Goal: Task Accomplishment & Management: Manage account settings

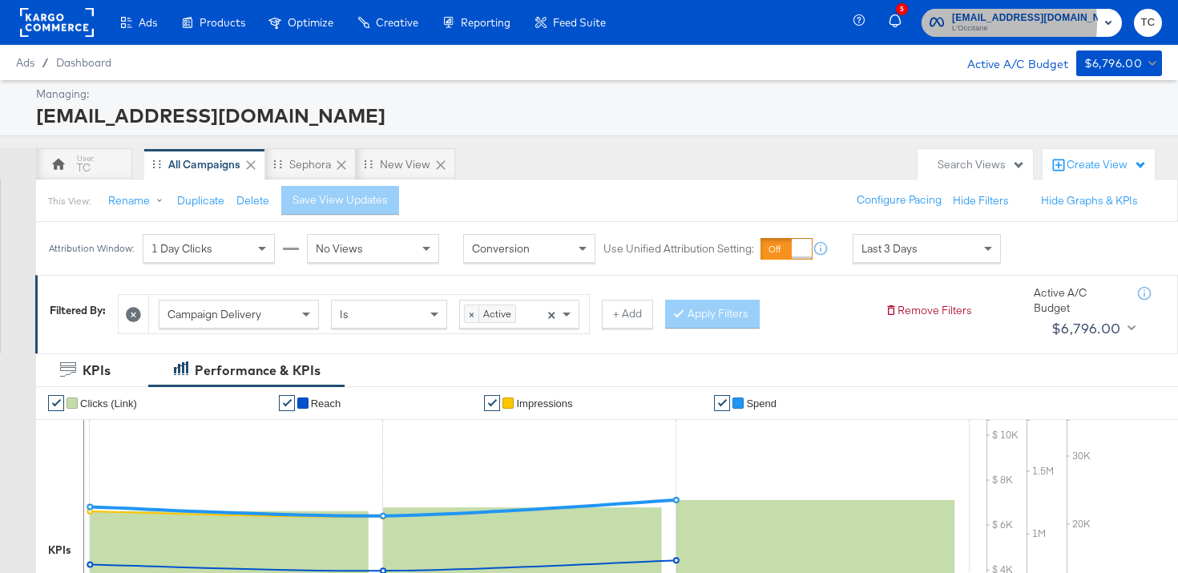
click at [998, 22] on span "L'Occitane" at bounding box center [1025, 28] width 146 height 13
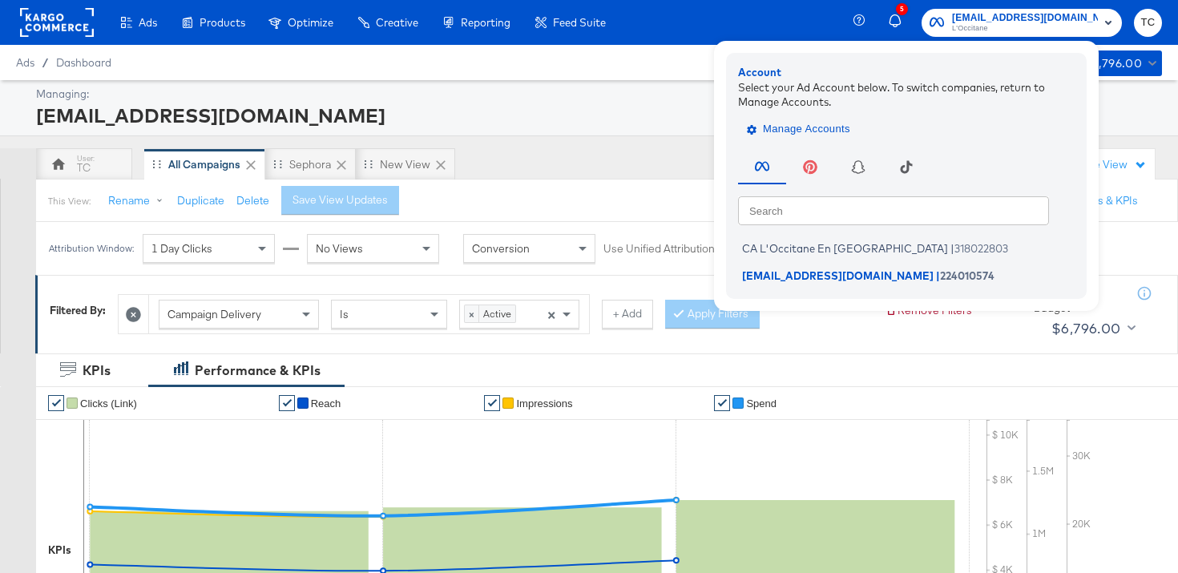
click at [841, 135] on span "Manage Accounts" at bounding box center [800, 129] width 100 height 18
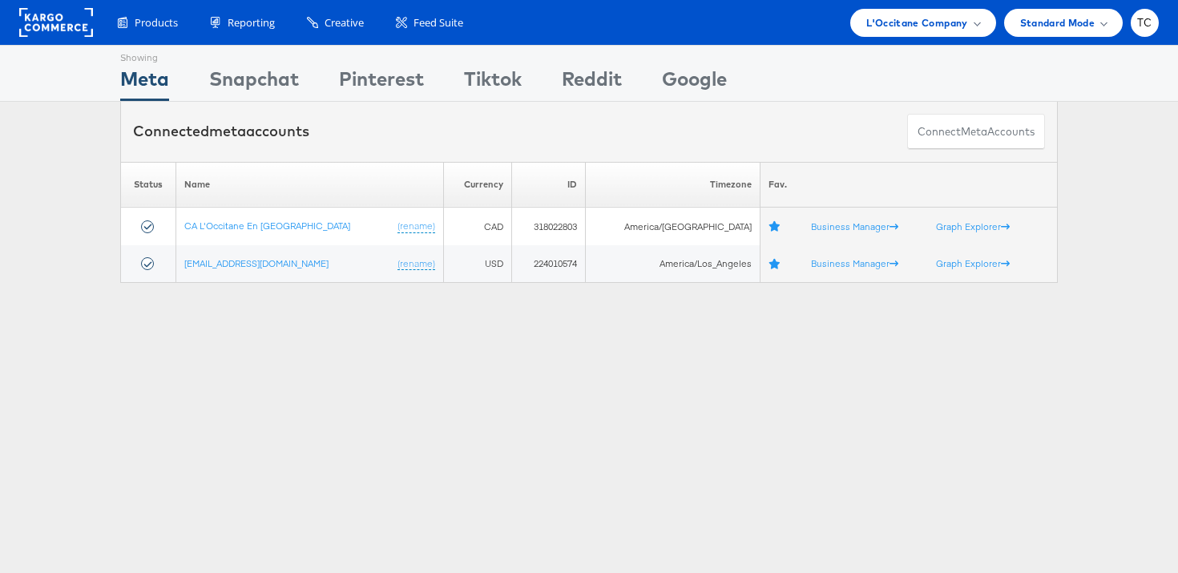
click at [119, 252] on div "Please Wait Loading Accounts .... Status Name Currency ID Timezone Fav. CA L'Oc…" at bounding box center [589, 223] width 1178 height 122
click at [934, 34] on div "L'Occitane Company" at bounding box center [922, 23] width 145 height 28
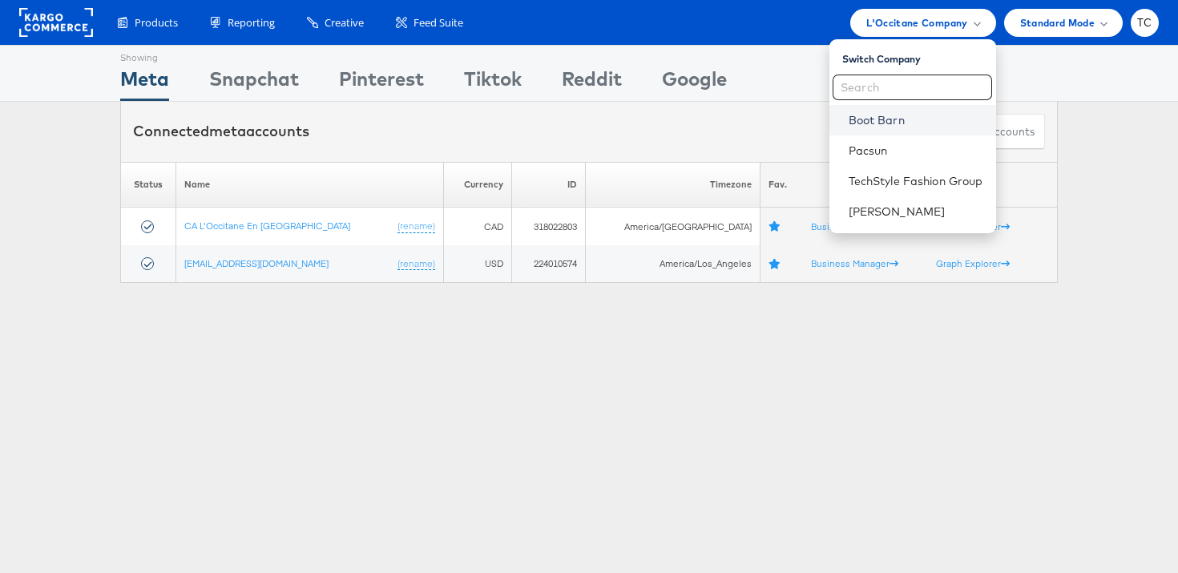
click at [914, 120] on link "Boot Barn" at bounding box center [916, 120] width 135 height 16
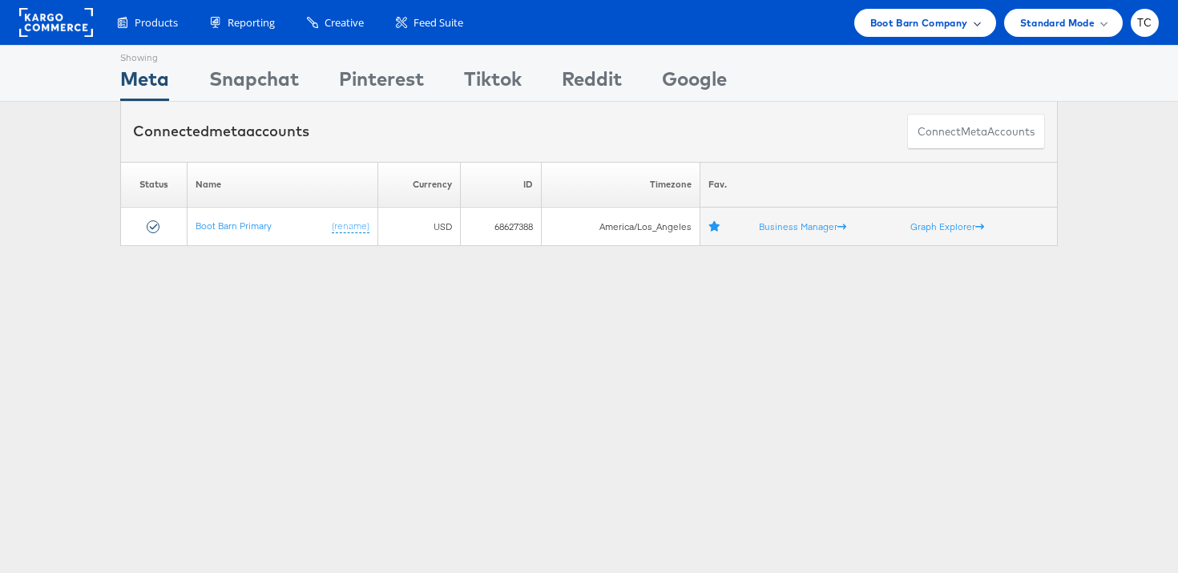
click at [894, 28] on span "Boot Barn Company" at bounding box center [919, 22] width 98 height 17
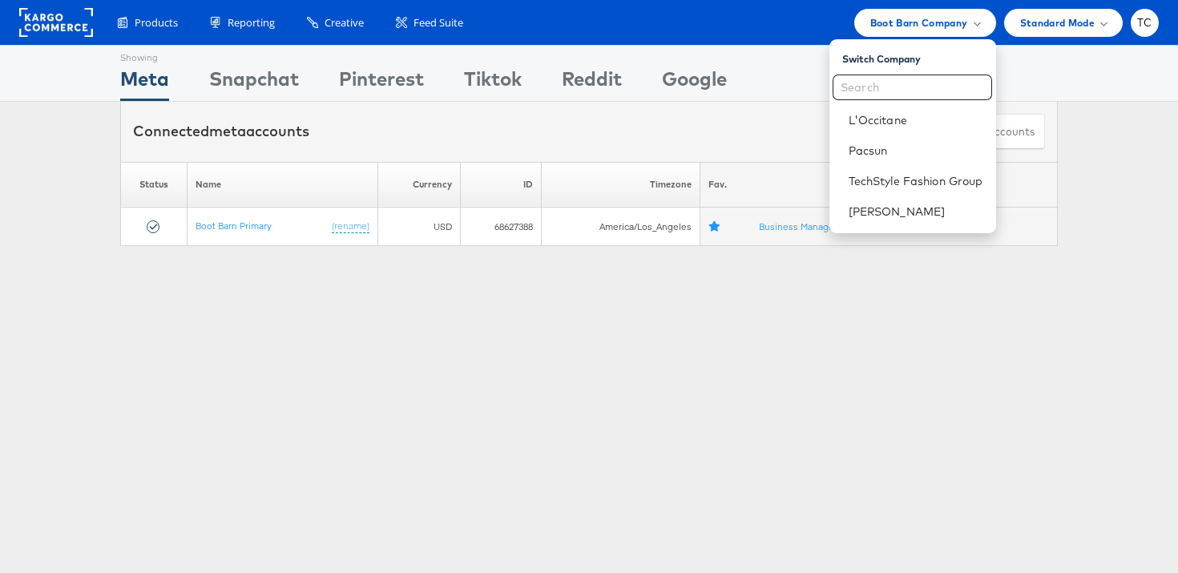
click at [664, 357] on div "Showing Meta Showing Snapchat Showing Pinterest Showing Tiktok Showing Reddit S…" at bounding box center [589, 445] width 1178 height 801
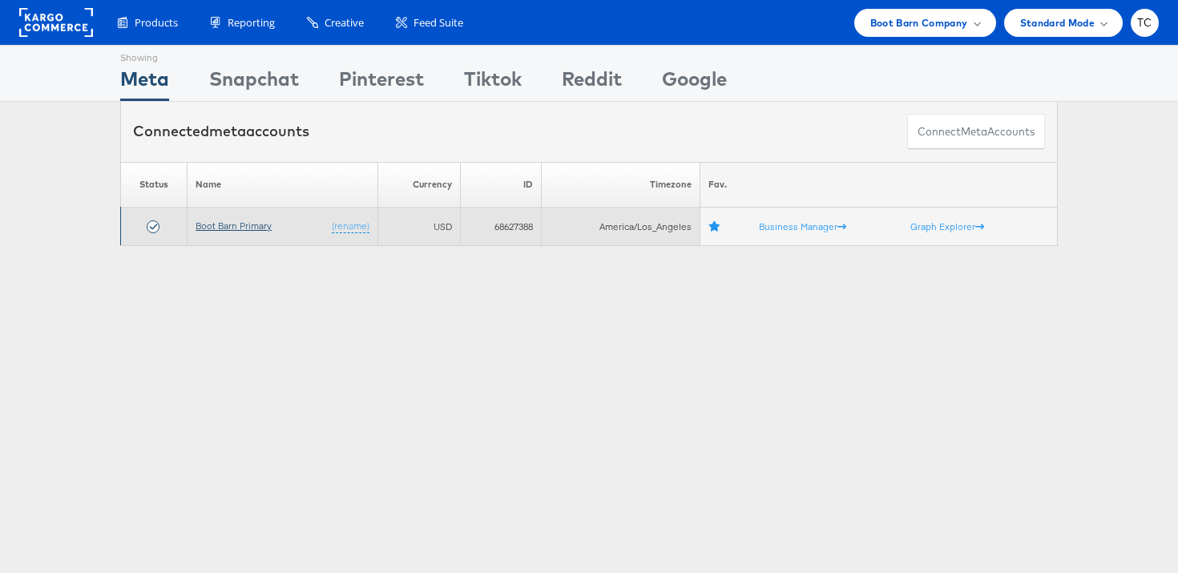
click at [255, 226] on link "Boot Barn Primary" at bounding box center [234, 226] width 76 height 12
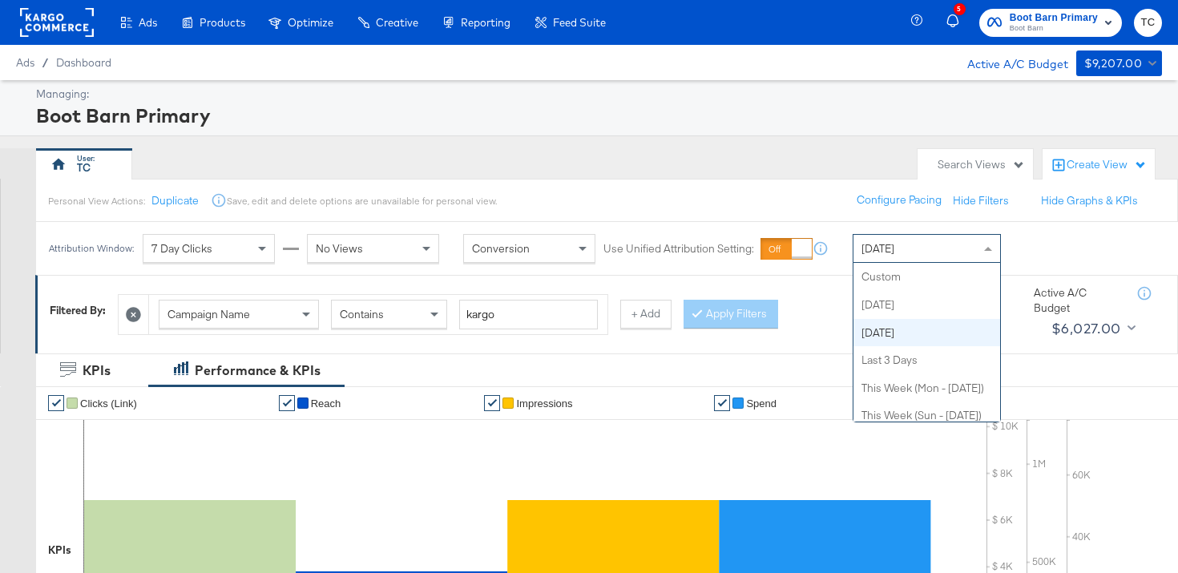
click at [894, 248] on span "[DATE]" at bounding box center [878, 248] width 33 height 14
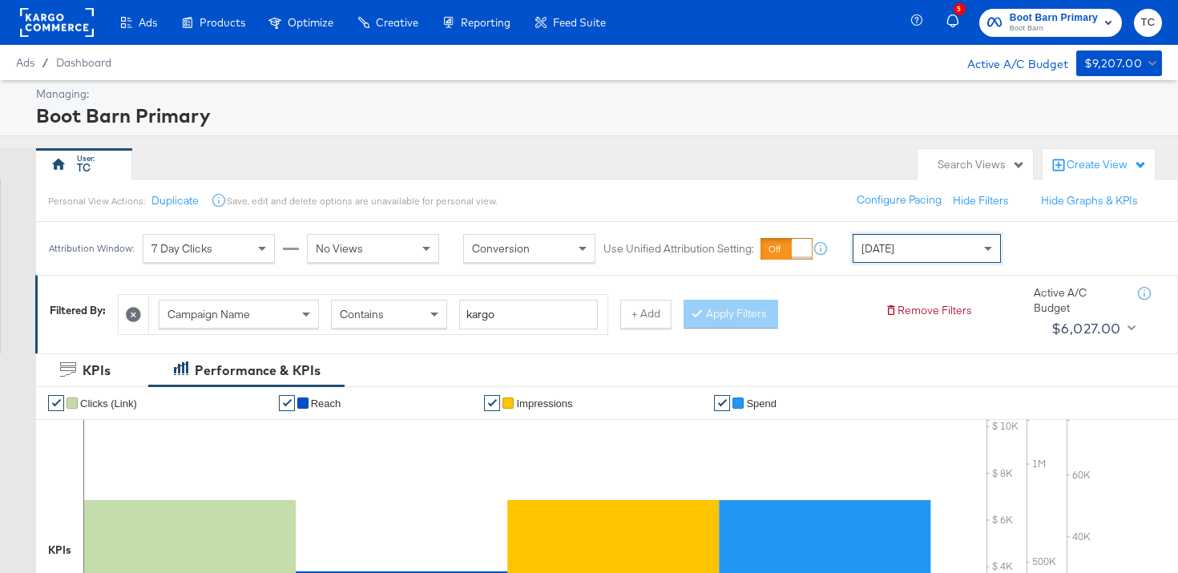
click at [963, 259] on div "Yesterday" at bounding box center [926, 248] width 147 height 27
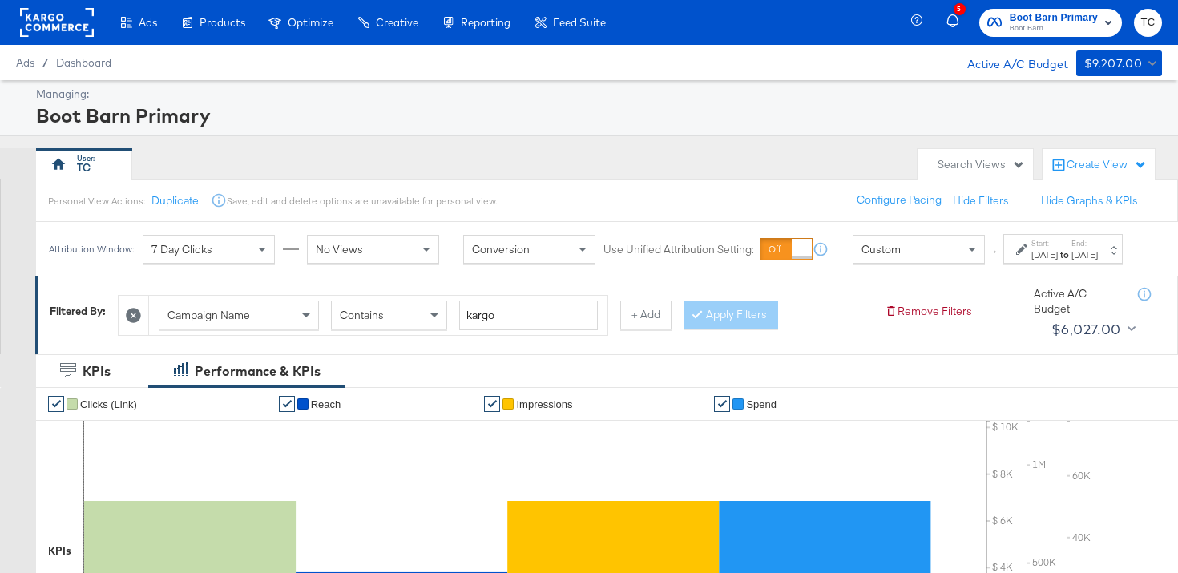
click at [1031, 261] on div "Oct 13th 2025" at bounding box center [1044, 254] width 26 height 13
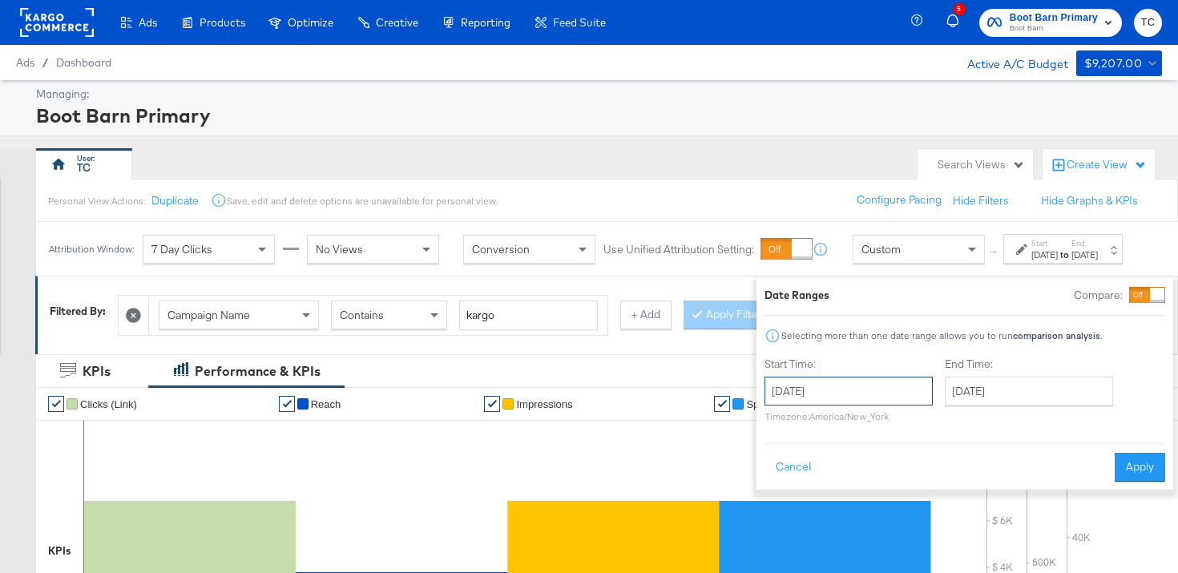
click at [811, 390] on input "October 13th 2025" at bounding box center [849, 391] width 168 height 29
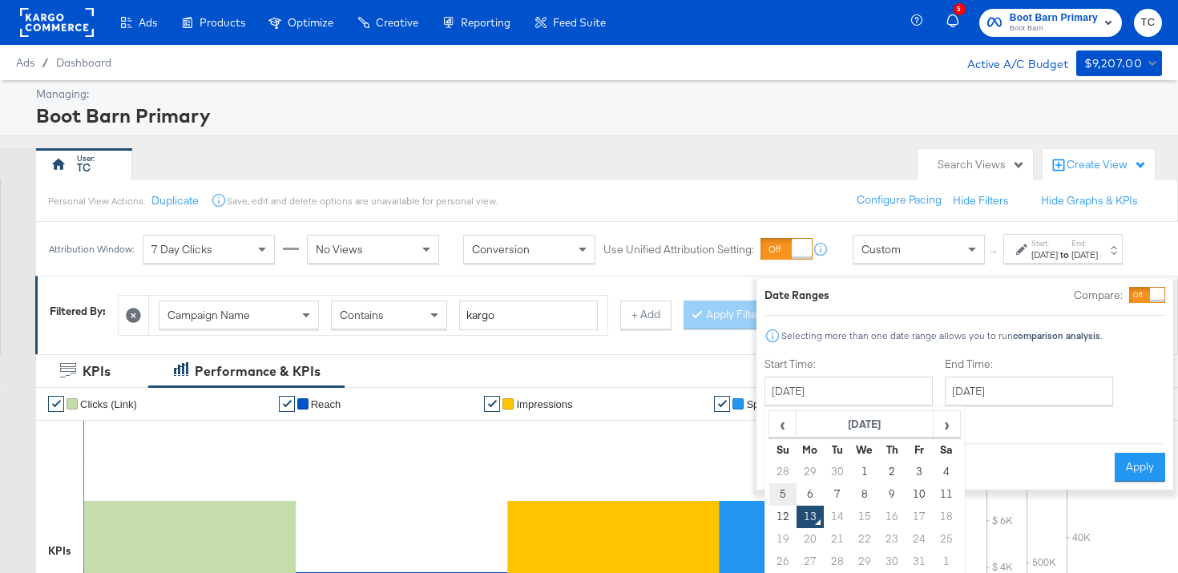
click at [769, 494] on td "5" at bounding box center [782, 494] width 27 height 22
type input "October 5th 2025"
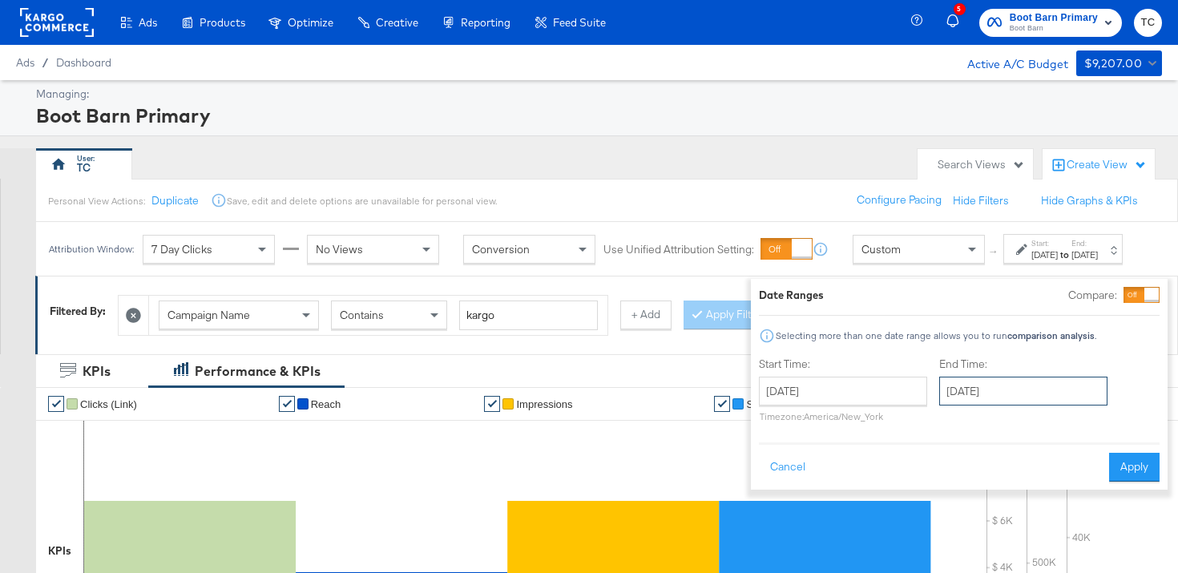
click at [1013, 394] on input "October 13th 2025" at bounding box center [1023, 391] width 168 height 29
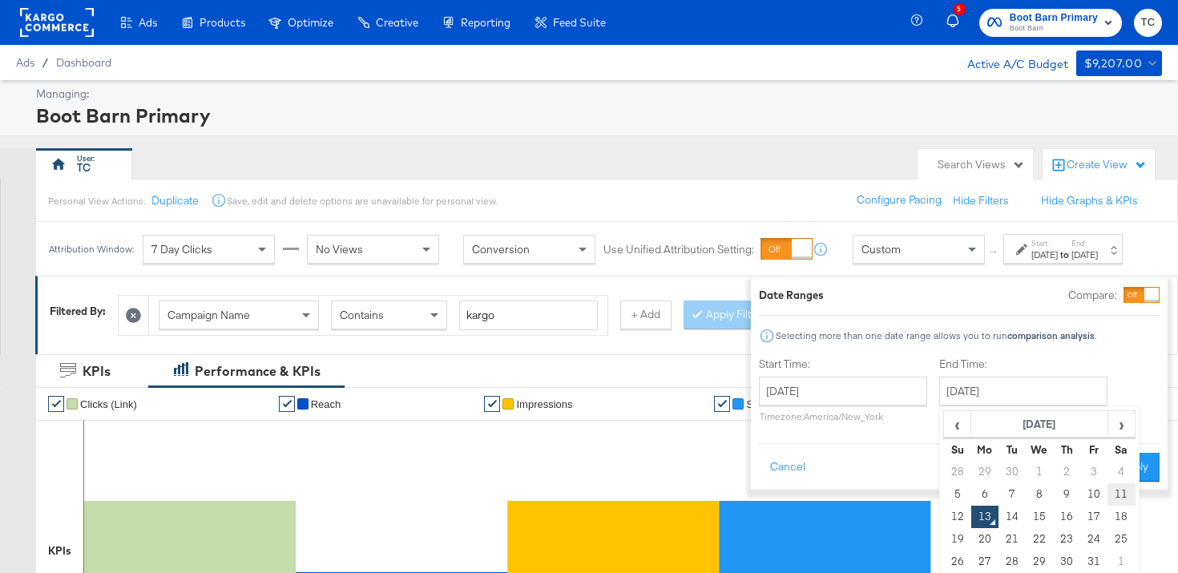
click at [1108, 498] on td "11" at bounding box center [1121, 494] width 27 height 22
type input "October 11th 2025"
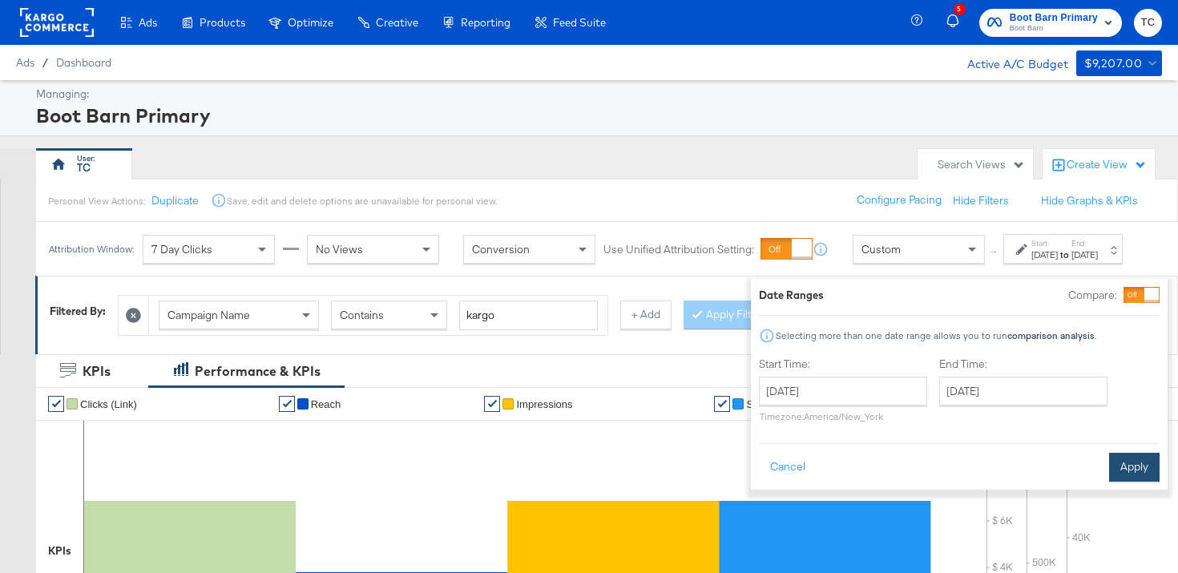
click at [1120, 479] on button "Apply" at bounding box center [1134, 467] width 50 height 29
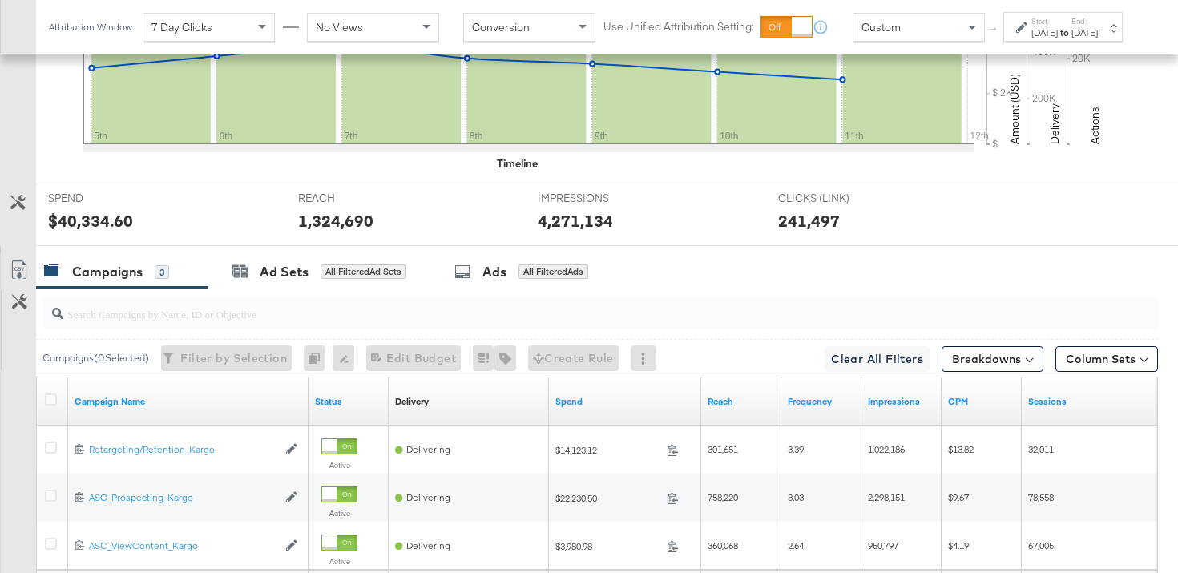
scroll to position [695, 0]
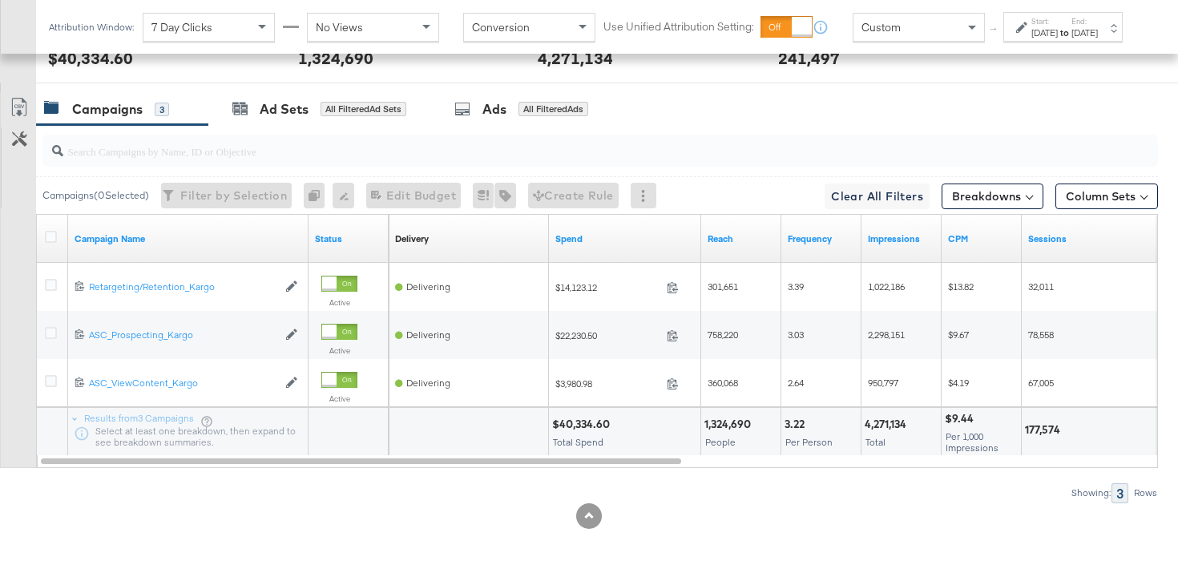
click at [595, 424] on div "$40,334.60" at bounding box center [583, 424] width 63 height 15
copy div "40,334.60"
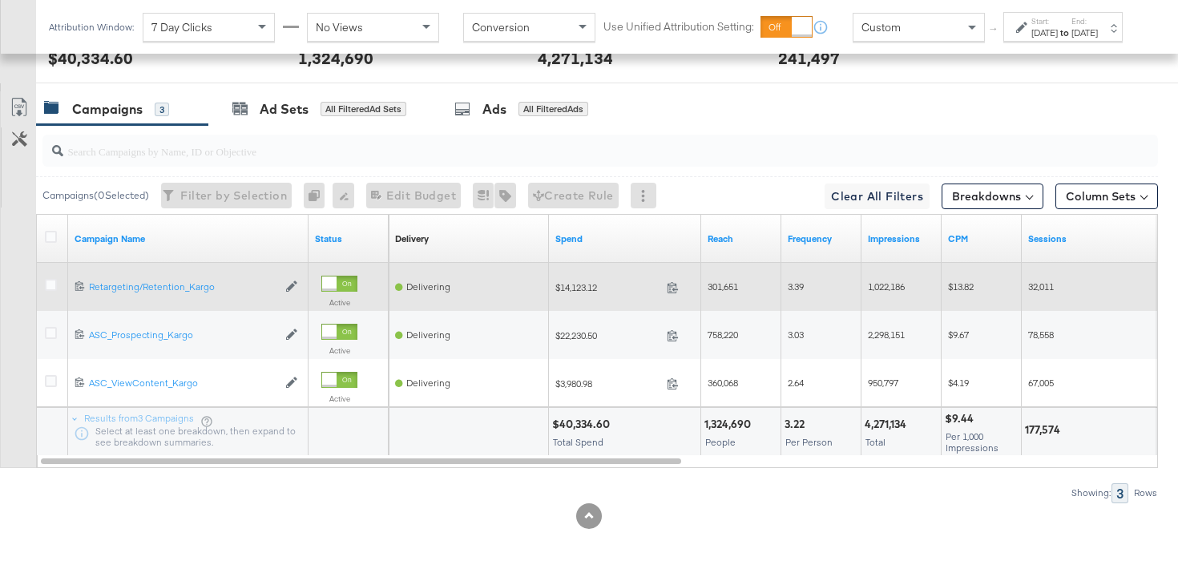
click at [582, 284] on span "$14,123.12" at bounding box center [607, 287] width 105 height 12
copy span "14,123.12"
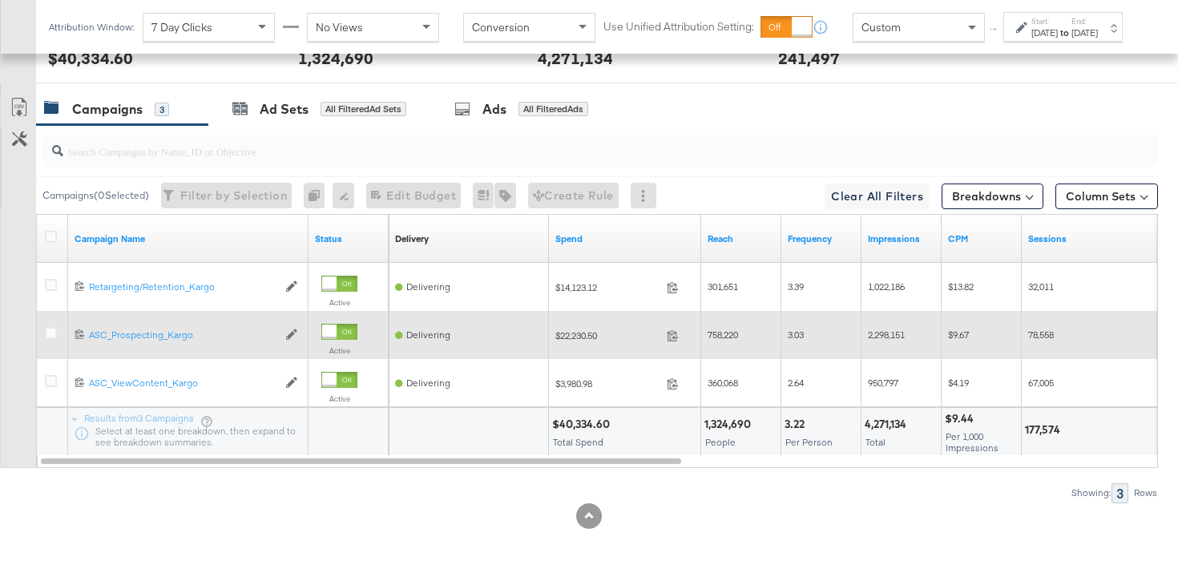
click at [575, 333] on span "$22,230.50" at bounding box center [607, 335] width 105 height 12
copy span "22,230.50"
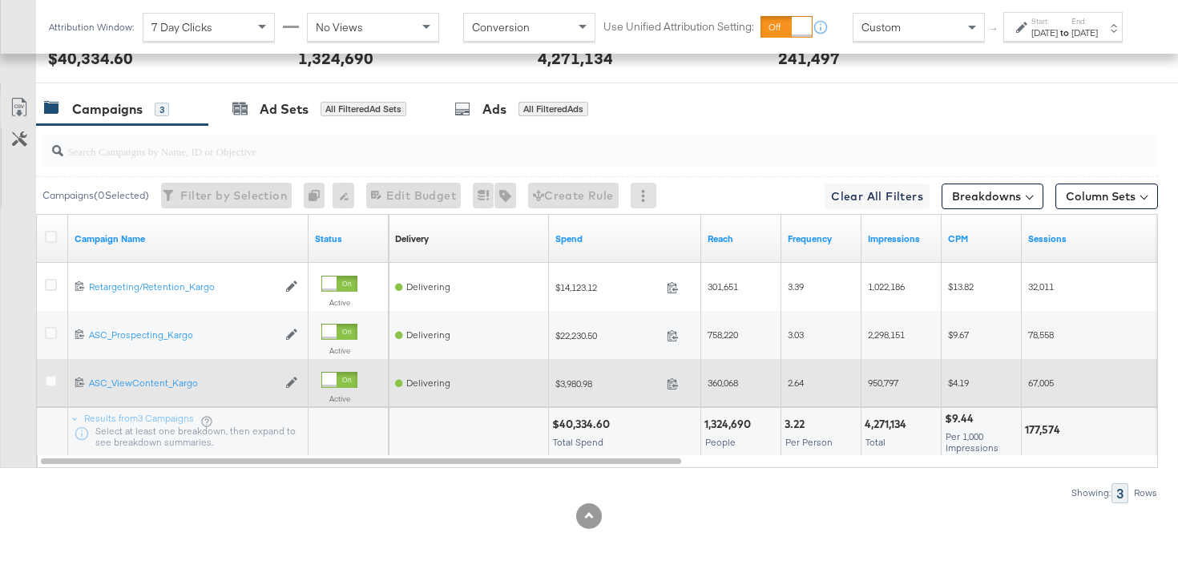
click at [575, 385] on span "$3,980.98" at bounding box center [607, 383] width 105 height 12
copy span "3,980.98"
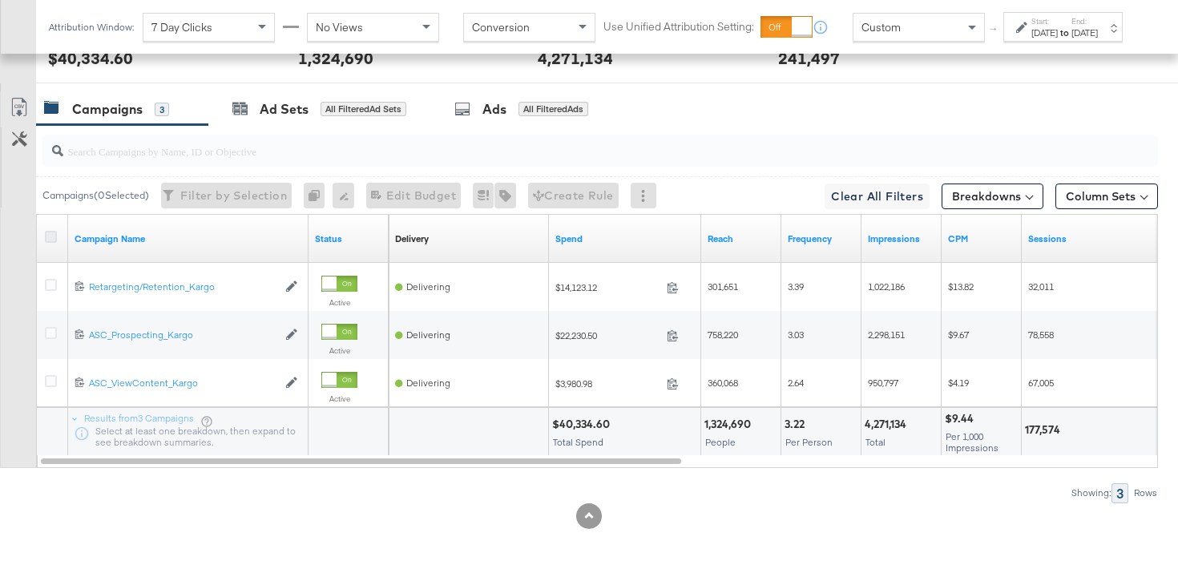
click at [51, 232] on icon at bounding box center [51, 237] width 12 height 12
click at [0, 0] on input "checkbox" at bounding box center [0, 0] width 0 height 0
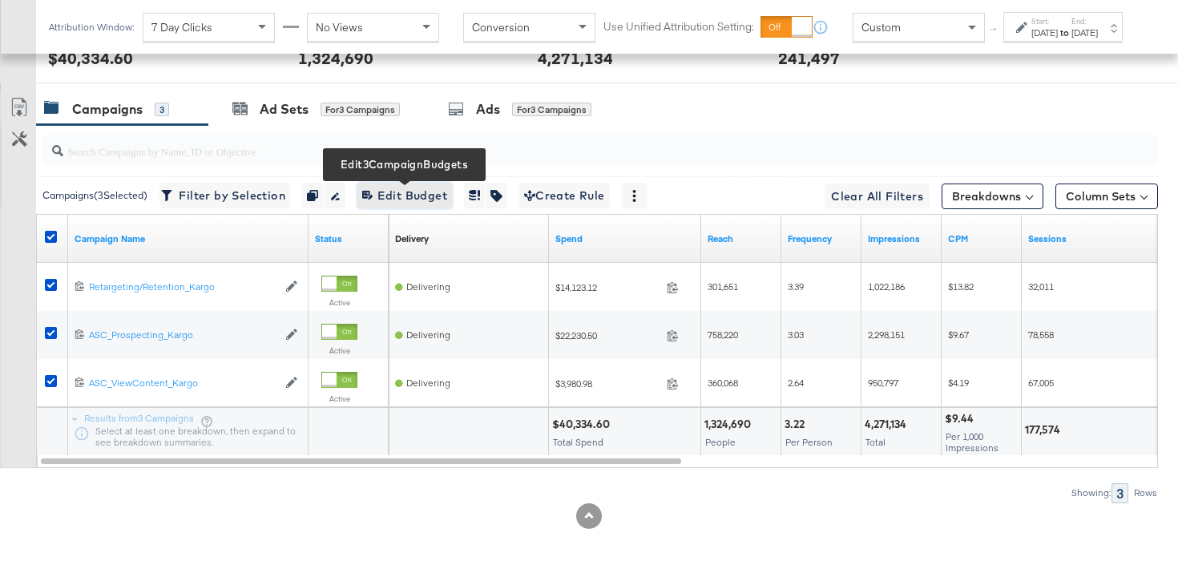
click at [427, 192] on span "Edit 3 Campaign Budgets Edit Budget" at bounding box center [404, 196] width 85 height 20
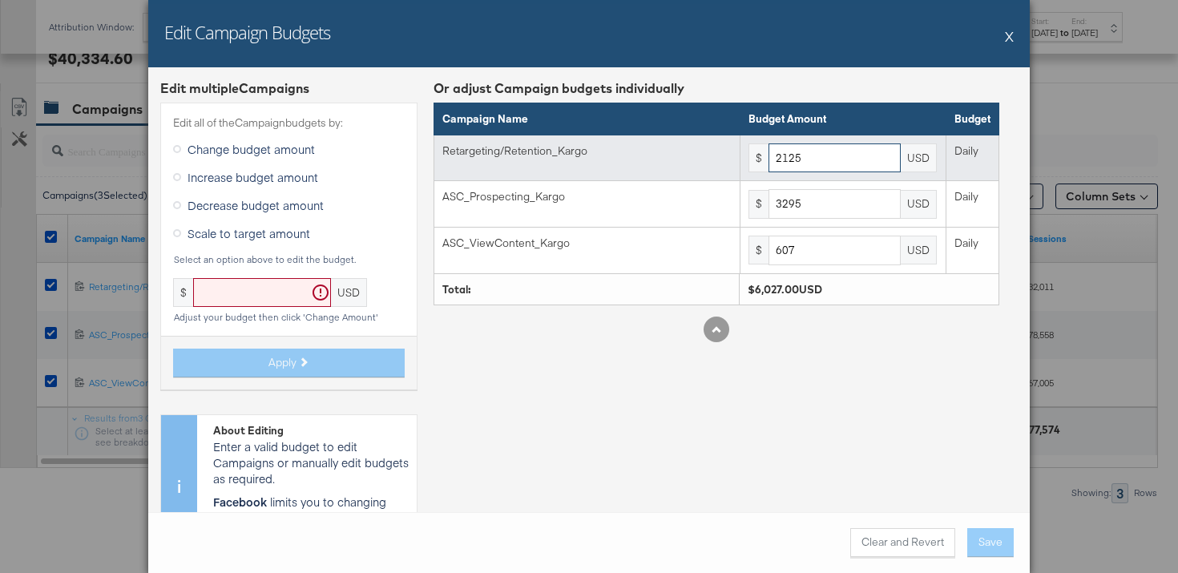
click at [837, 158] on input "2125" at bounding box center [835, 158] width 132 height 30
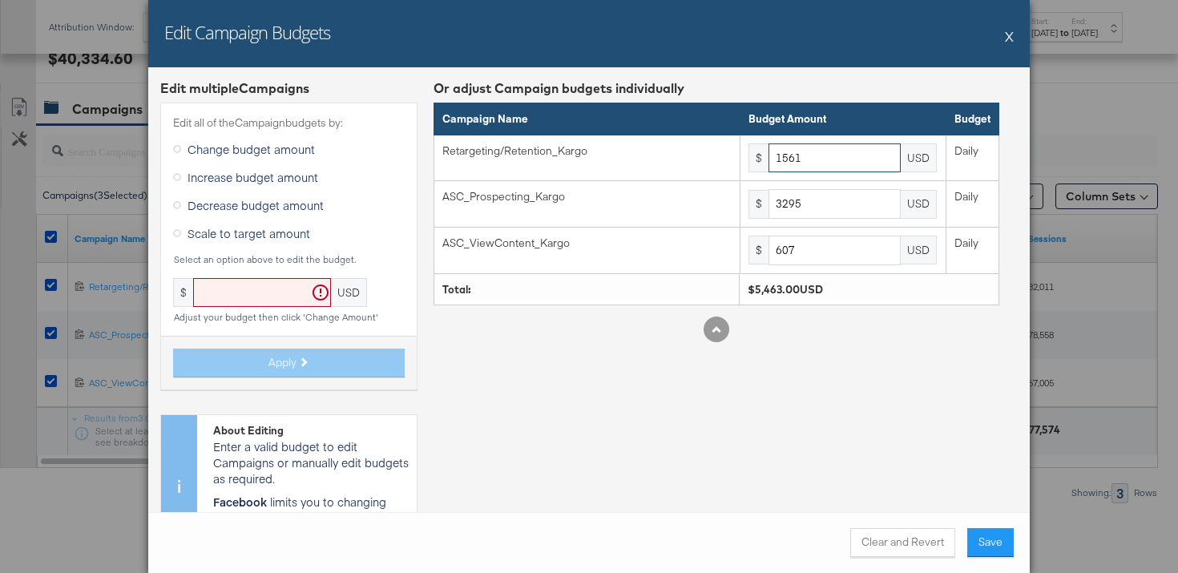
type input "1561"
click at [1011, 32] on button "X" at bounding box center [1009, 36] width 9 height 32
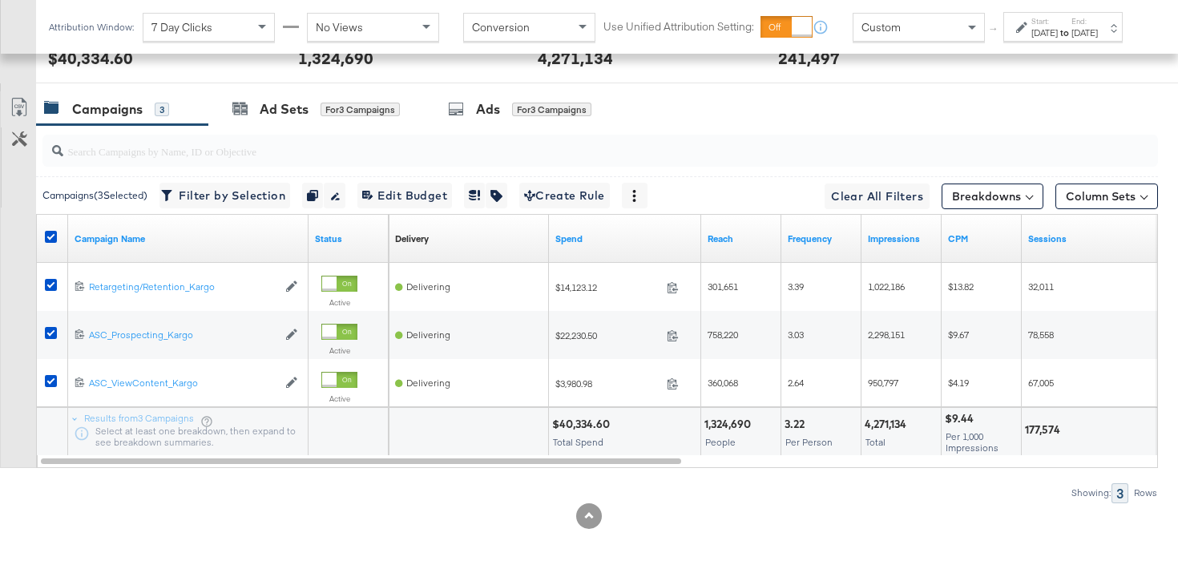
click at [1031, 26] on label "Start:" at bounding box center [1044, 21] width 26 height 10
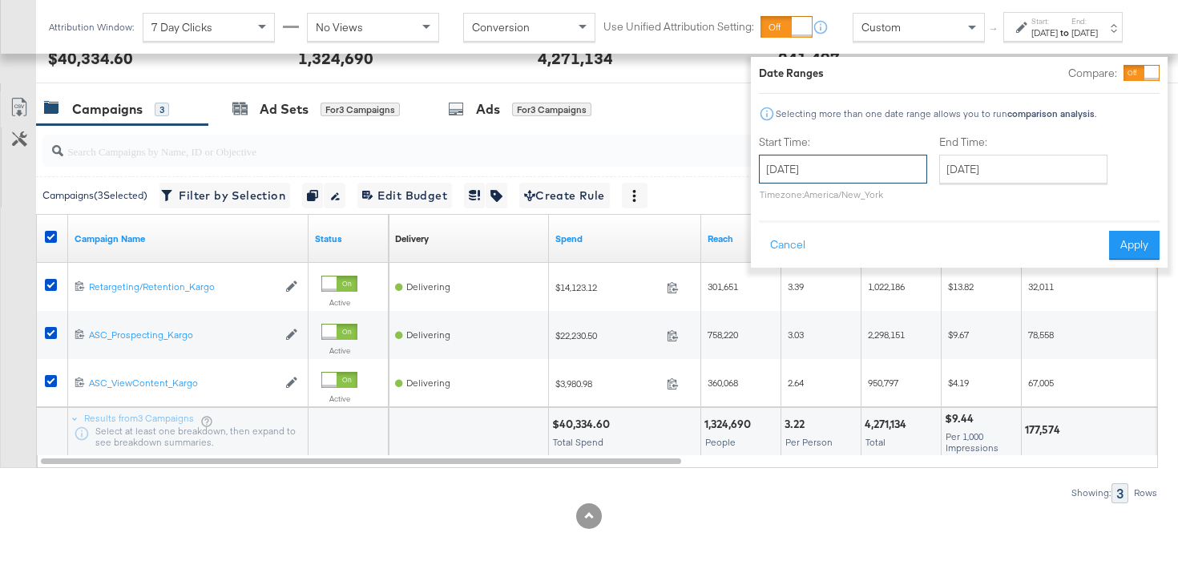
click at [790, 173] on input "October 5th 2025" at bounding box center [843, 169] width 168 height 29
click at [907, 41] on div "Custom" at bounding box center [918, 27] width 131 height 27
click at [964, 41] on span at bounding box center [974, 27] width 20 height 27
click at [763, 240] on button "Cancel" at bounding box center [788, 245] width 58 height 29
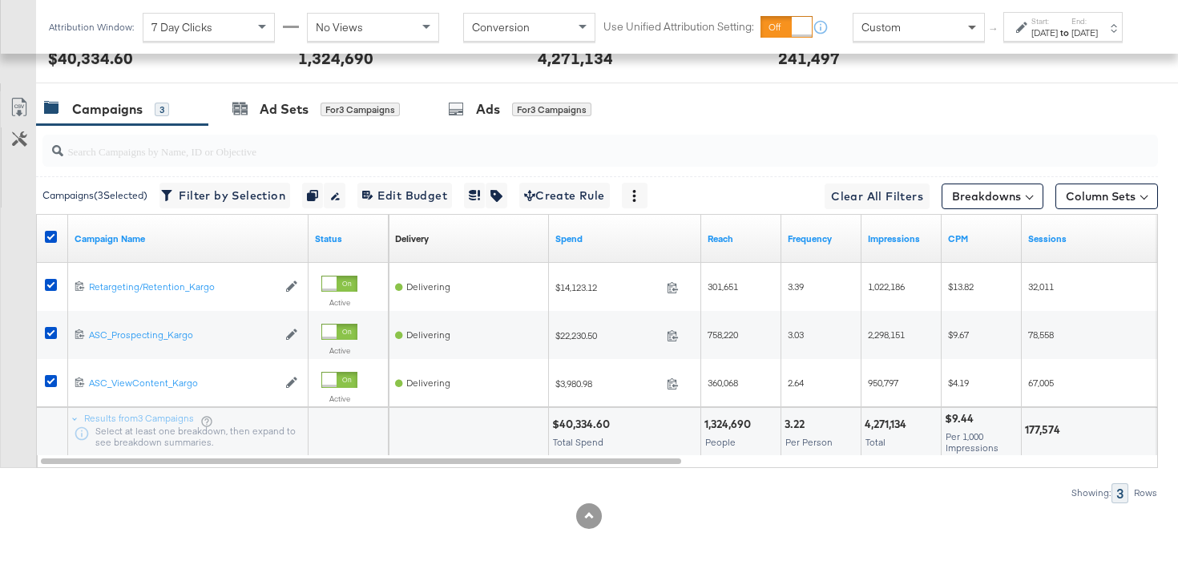
click at [964, 41] on span at bounding box center [974, 27] width 20 height 27
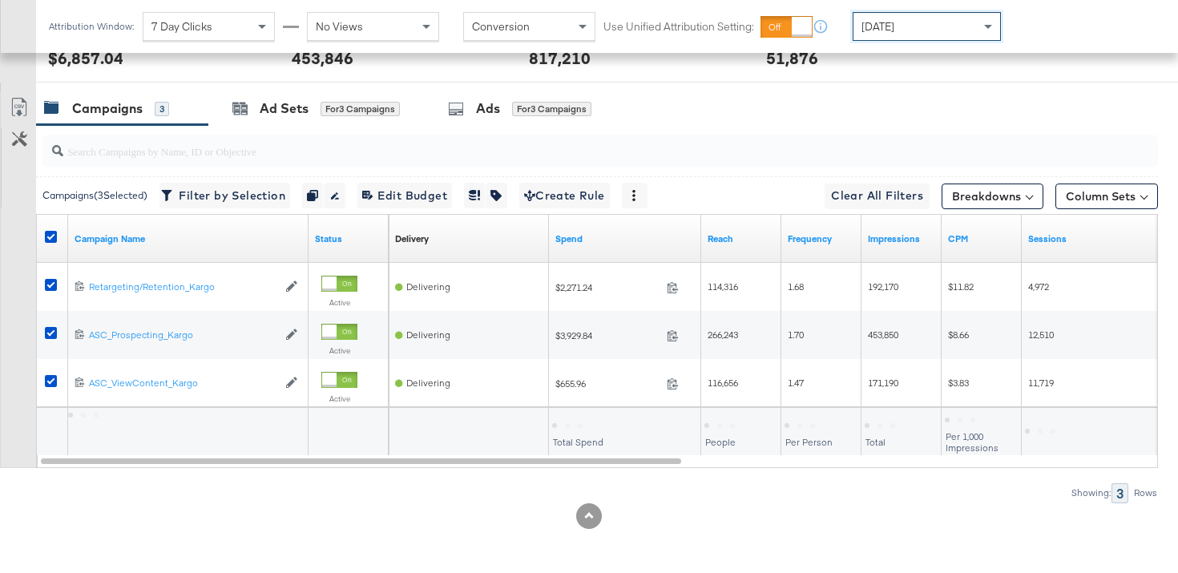
scroll to position [680, 0]
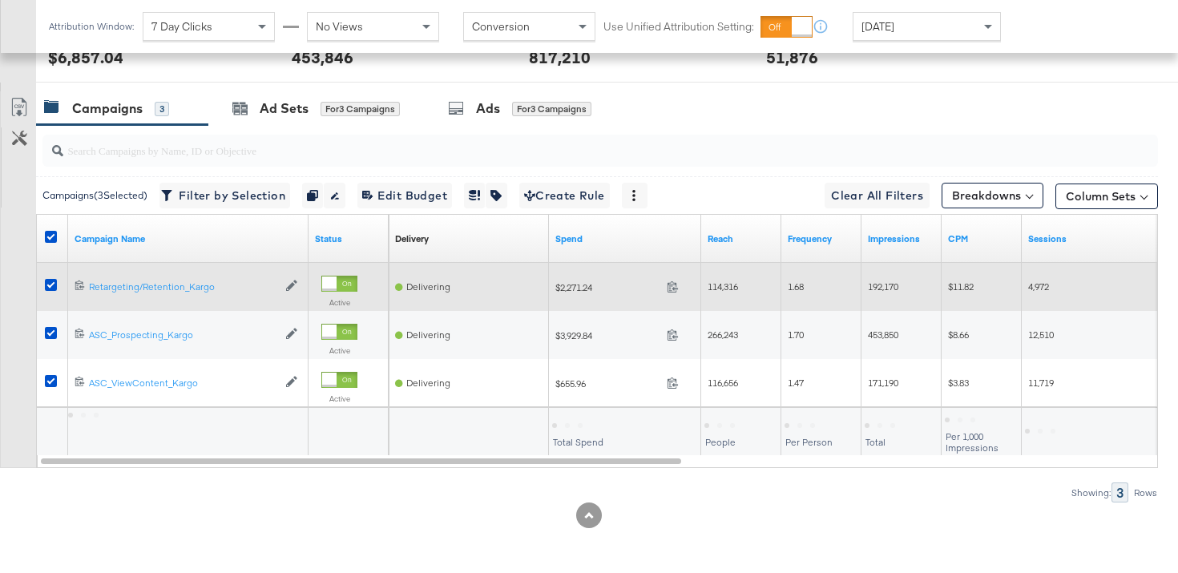
click at [580, 287] on span "$2,271.24" at bounding box center [607, 286] width 105 height 12
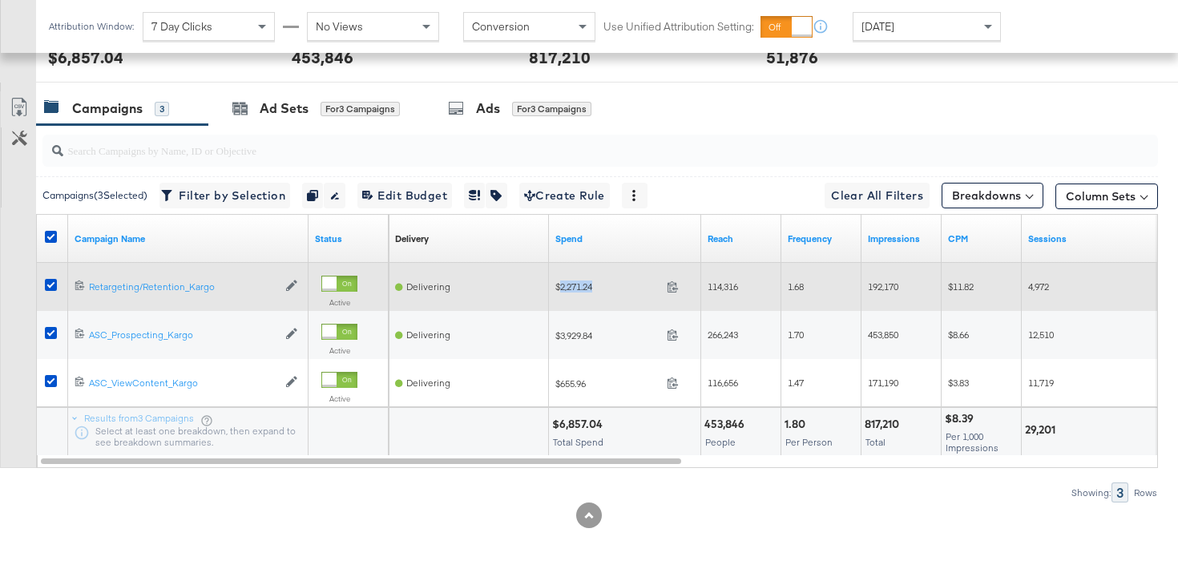
copy span "2,271.24"
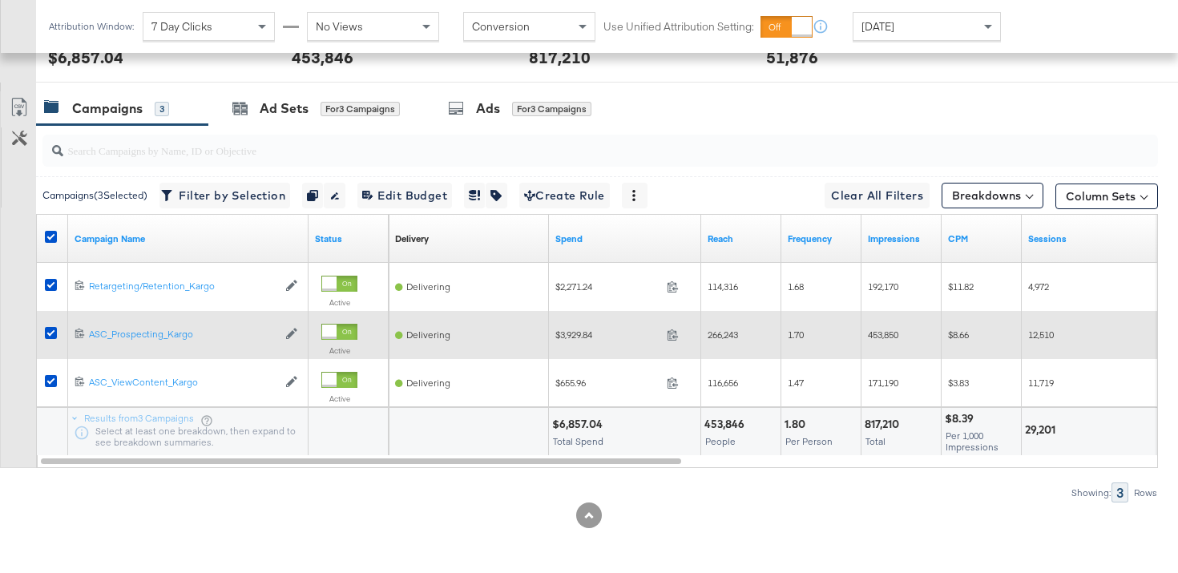
click at [578, 330] on span "$3,929.84" at bounding box center [607, 335] width 105 height 12
copy span "3,929.84"
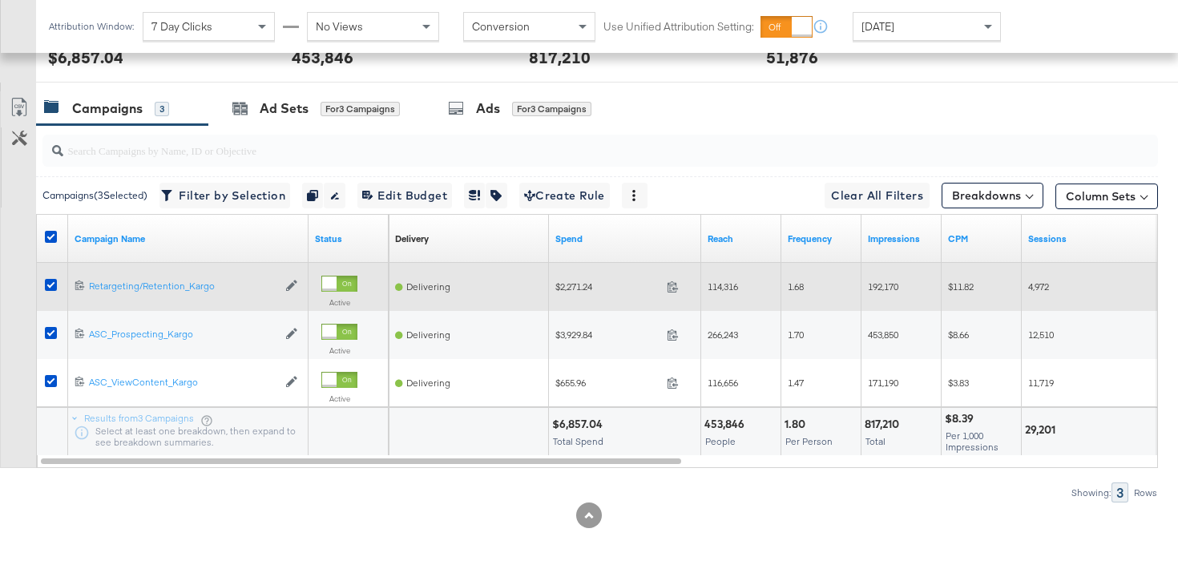
click at [578, 289] on span "$2,271.24" at bounding box center [607, 286] width 105 height 12
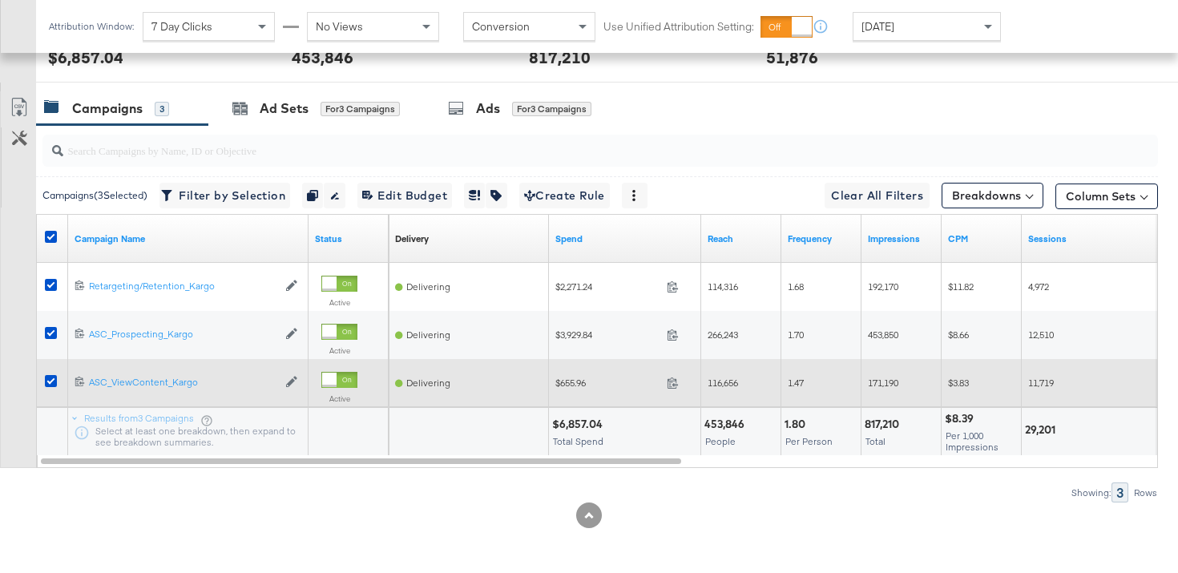
click at [579, 385] on span "$655.96" at bounding box center [607, 383] width 105 height 12
copy span "655.96"
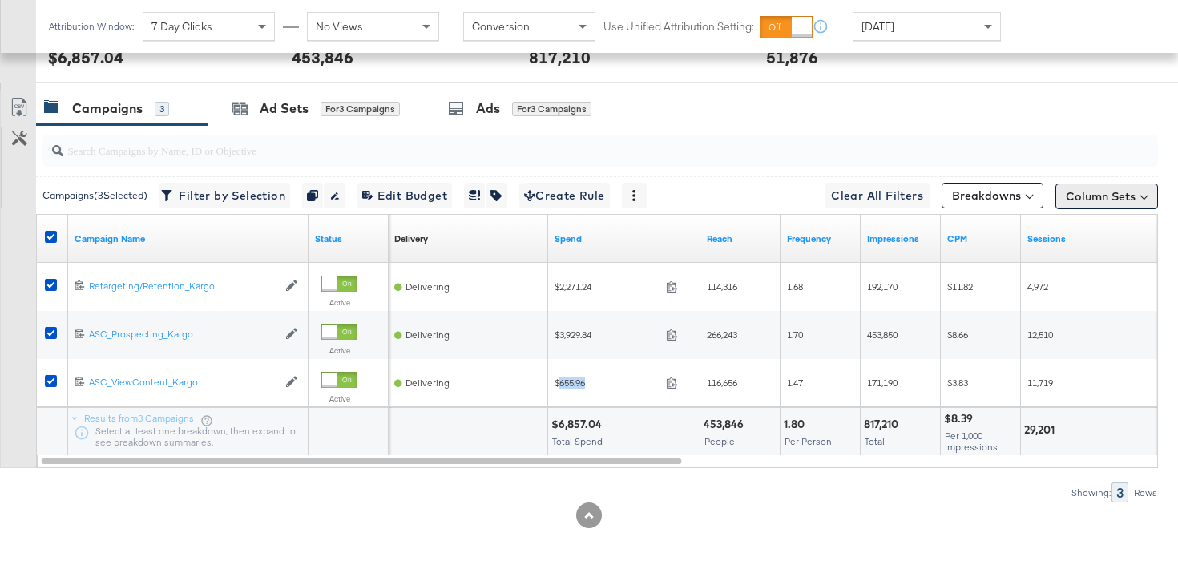
click at [1111, 204] on button "Column Sets" at bounding box center [1106, 197] width 103 height 26
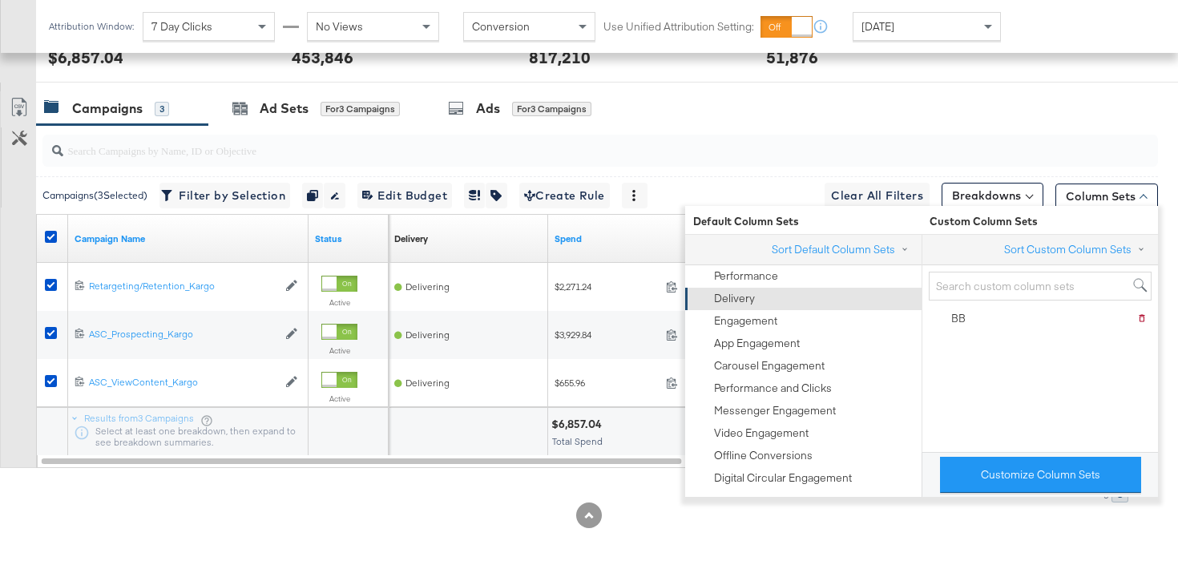
click at [817, 293] on div "Delivery" at bounding box center [802, 299] width 216 height 22
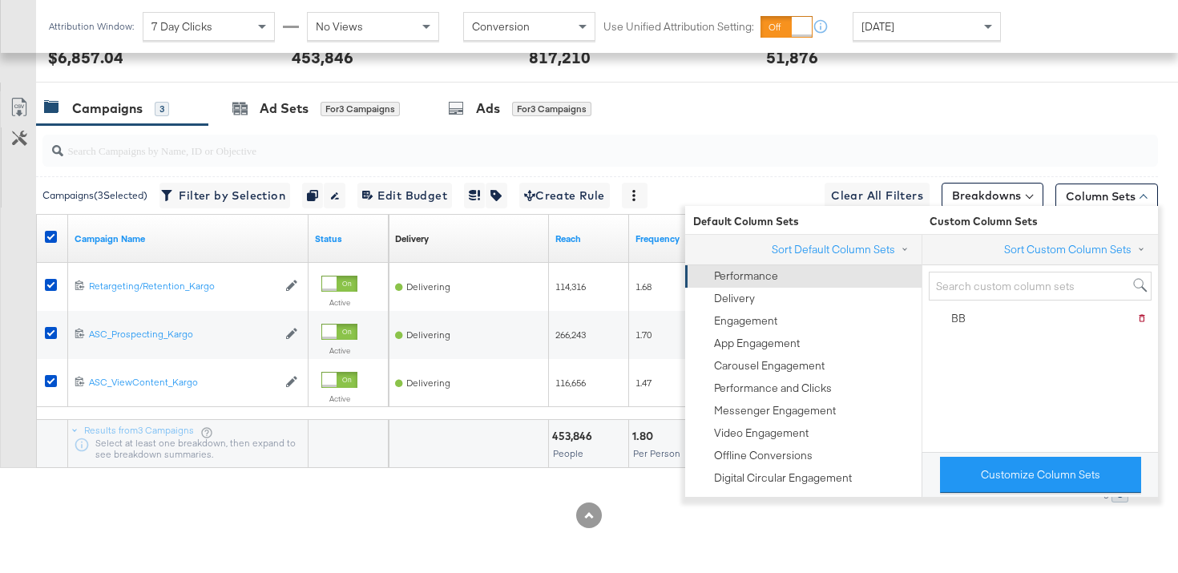
click at [791, 280] on div "Performance" at bounding box center [802, 276] width 216 height 22
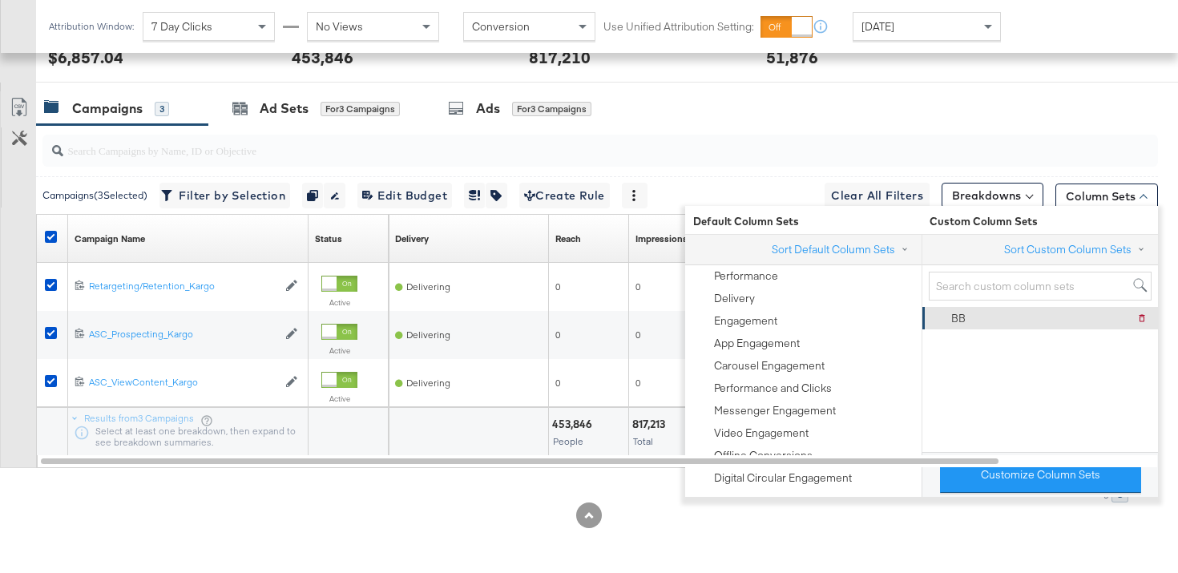
click at [974, 320] on div "BB Delete BB" at bounding box center [1039, 318] width 216 height 22
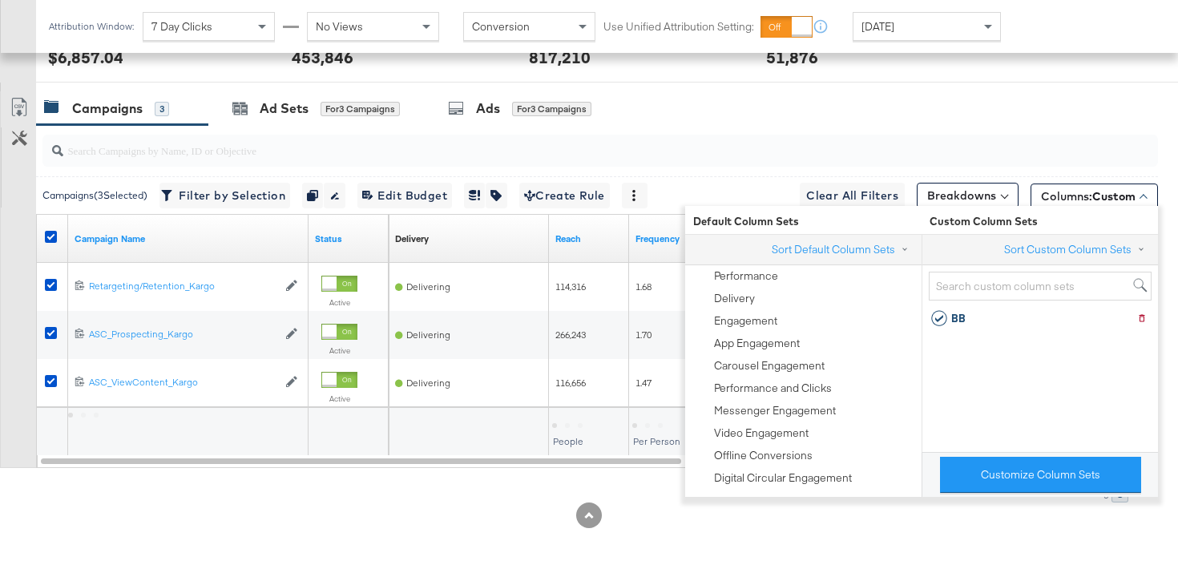
click at [939, 502] on div at bounding box center [589, 515] width 1178 height 26
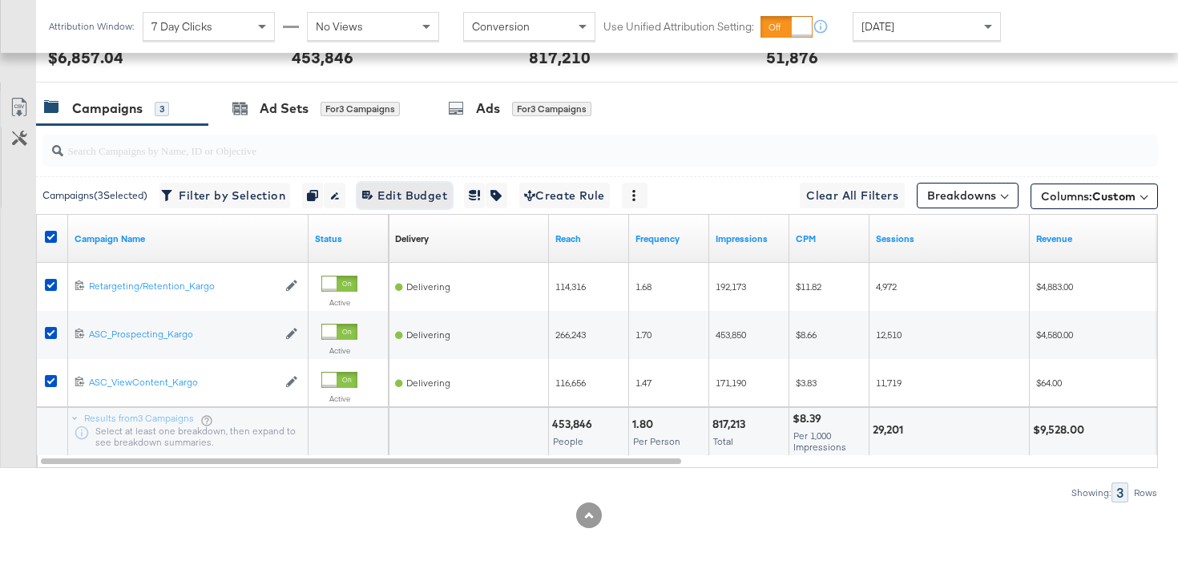
click at [426, 197] on span "Edit 3 Campaign Budgets Edit Budget" at bounding box center [404, 196] width 85 height 20
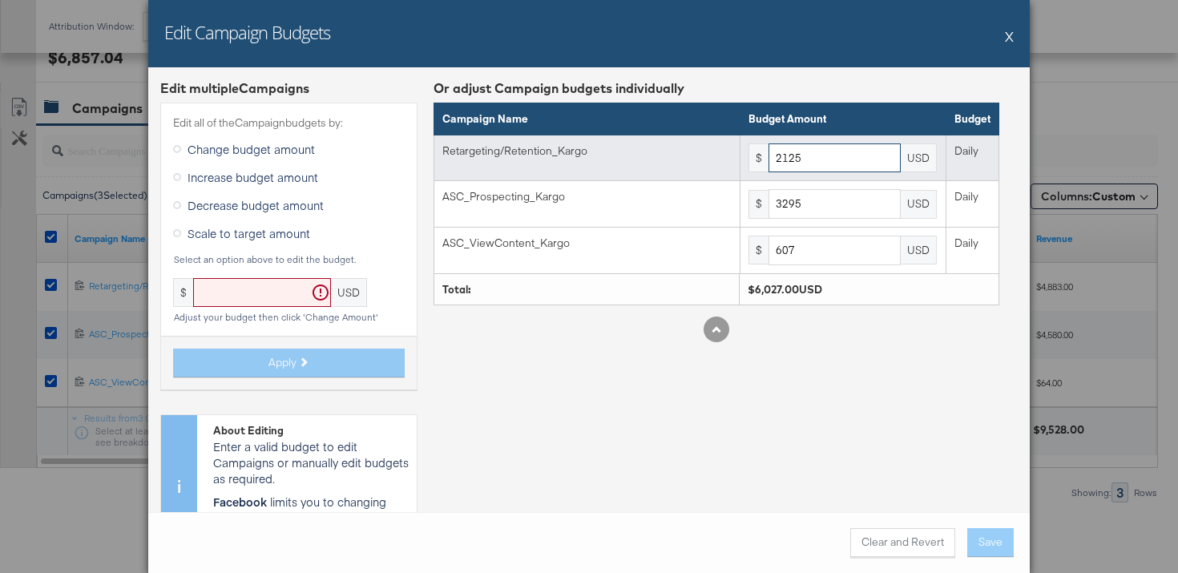
click at [818, 165] on input "2125" at bounding box center [835, 158] width 132 height 30
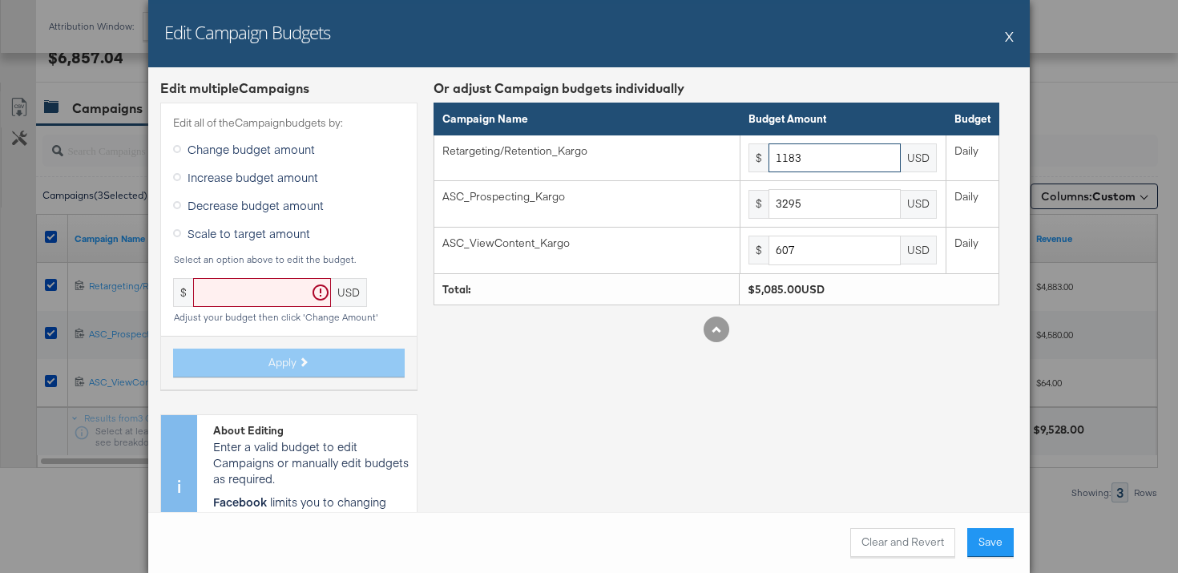
type input "1183"
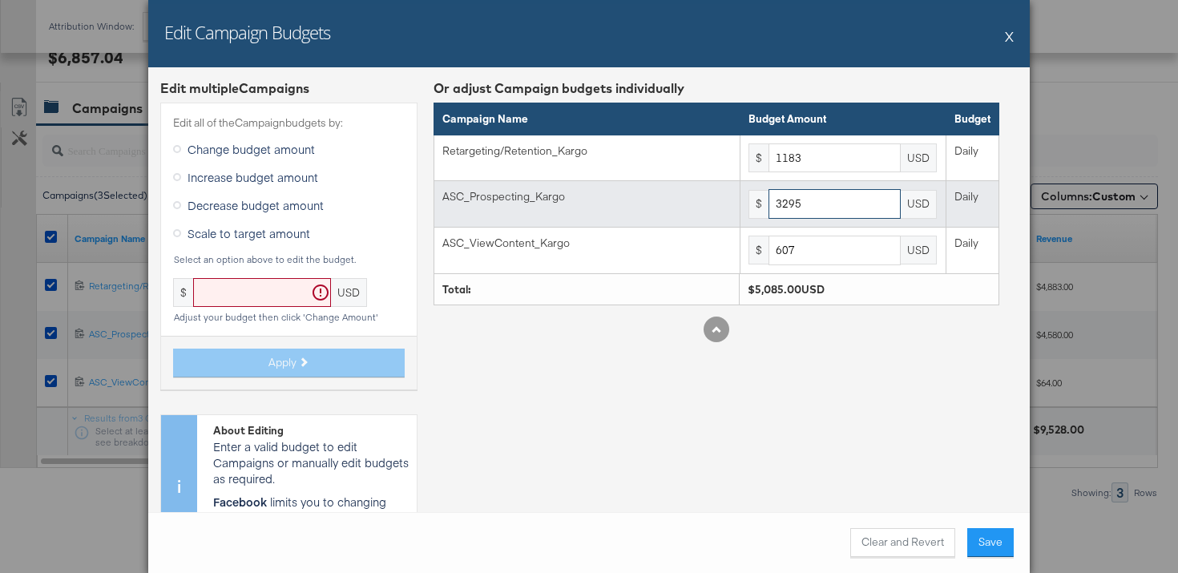
click at [849, 212] on input "3295" at bounding box center [835, 204] width 132 height 30
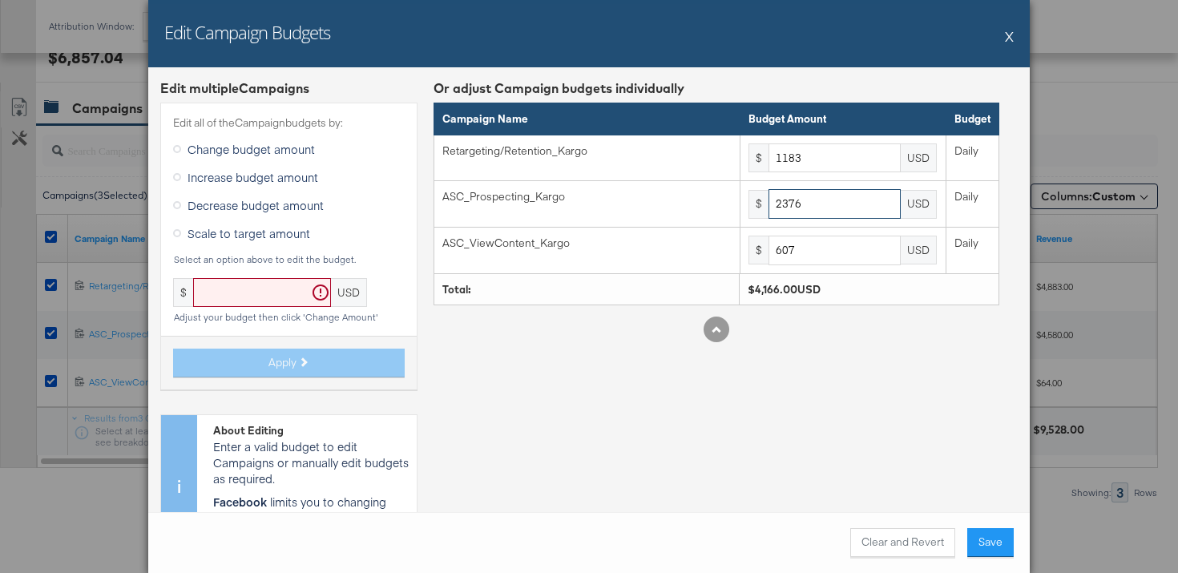
type input "2376"
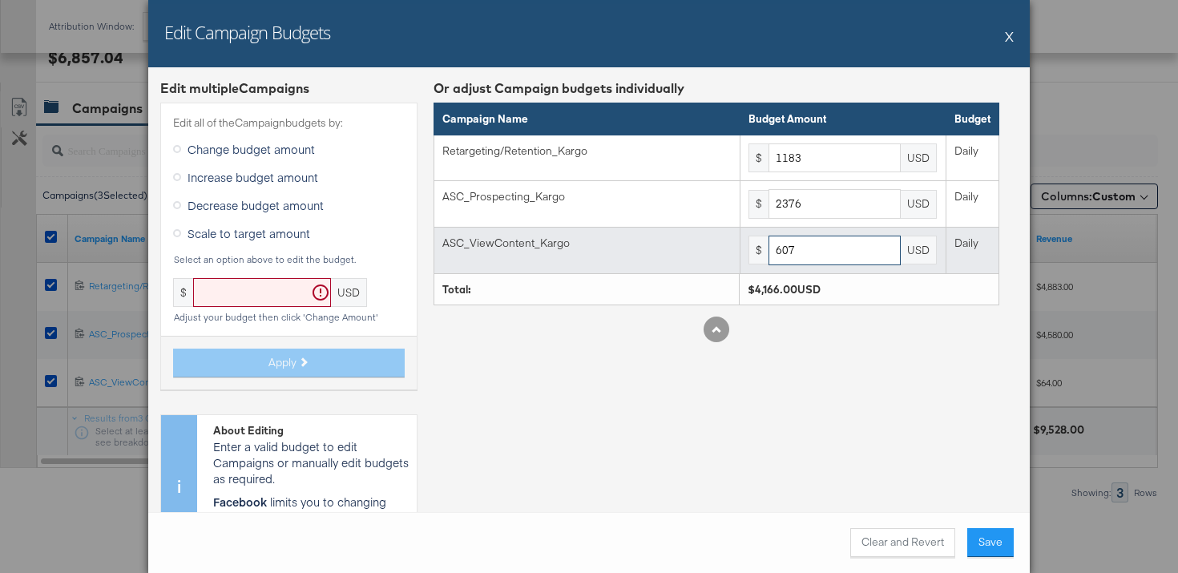
click at [812, 256] on input "607" at bounding box center [835, 251] width 132 height 30
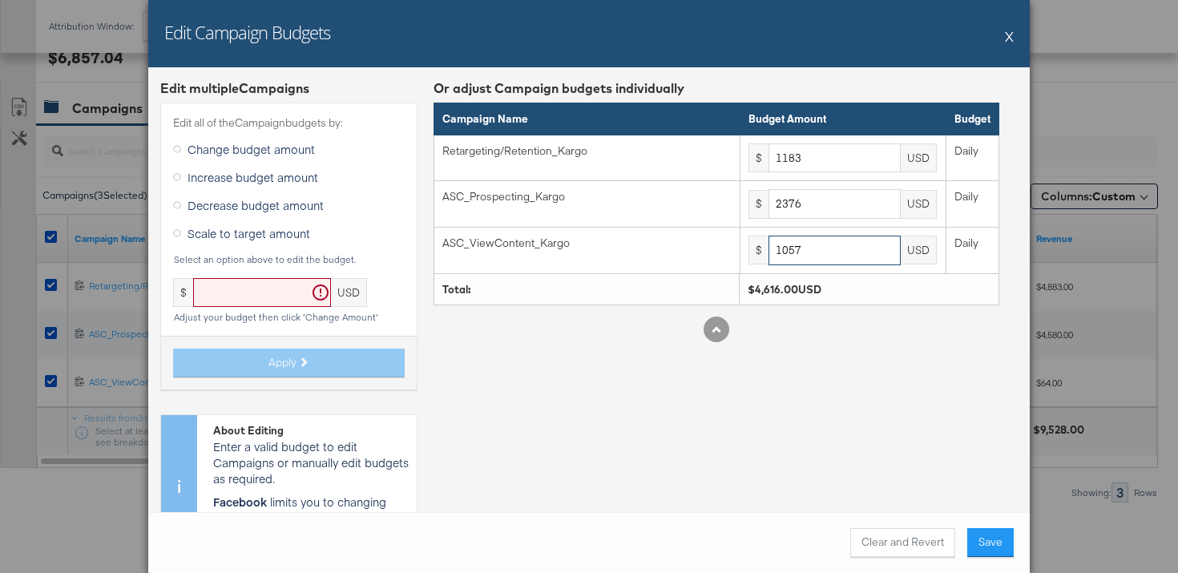
type input "1057"
click at [823, 387] on div "Or adjust Campaign budgets individually Campaign Name Budget Amount Budget Reta…" at bounding box center [717, 324] width 566 height 490
click at [1004, 549] on button "Save" at bounding box center [990, 542] width 46 height 29
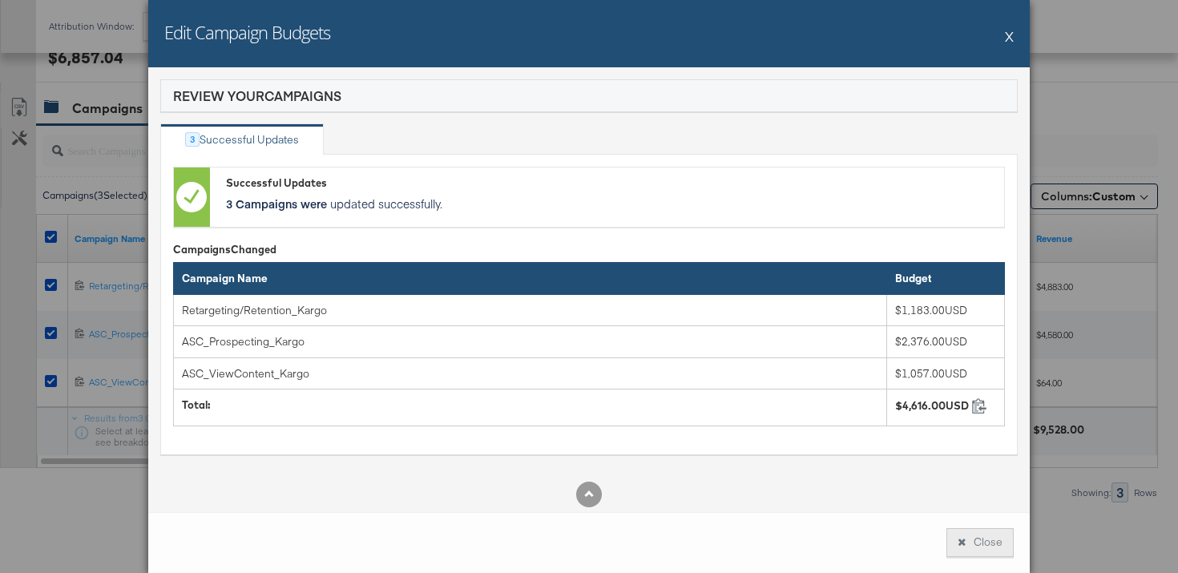
click at [974, 543] on button "Close" at bounding box center [979, 542] width 67 height 29
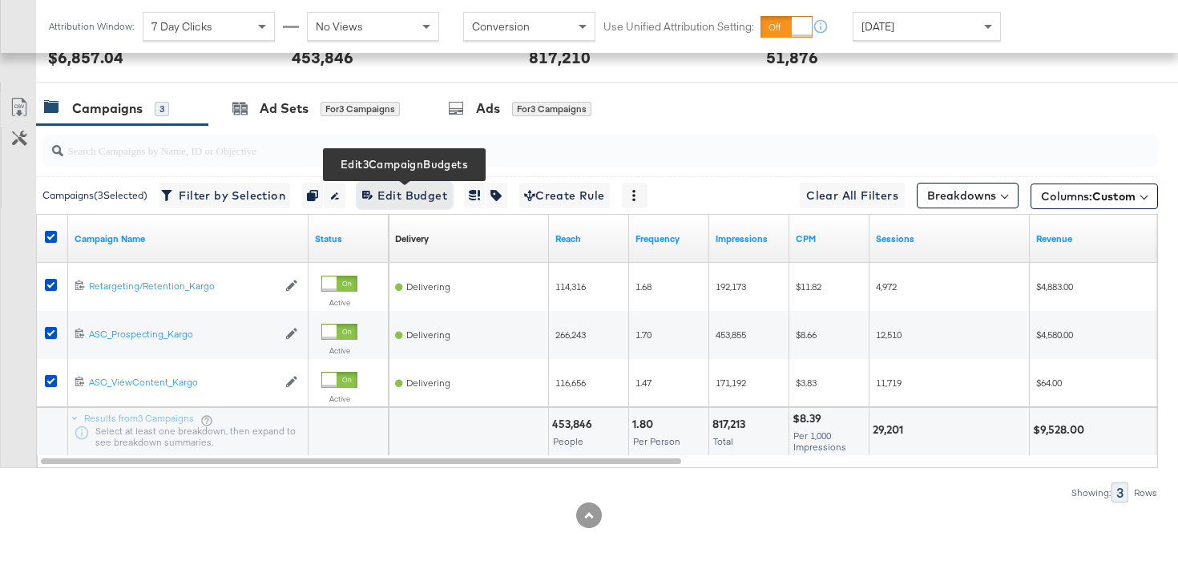
click at [408, 196] on span "Edit 3 Campaign Budgets Edit Budget" at bounding box center [404, 196] width 85 height 20
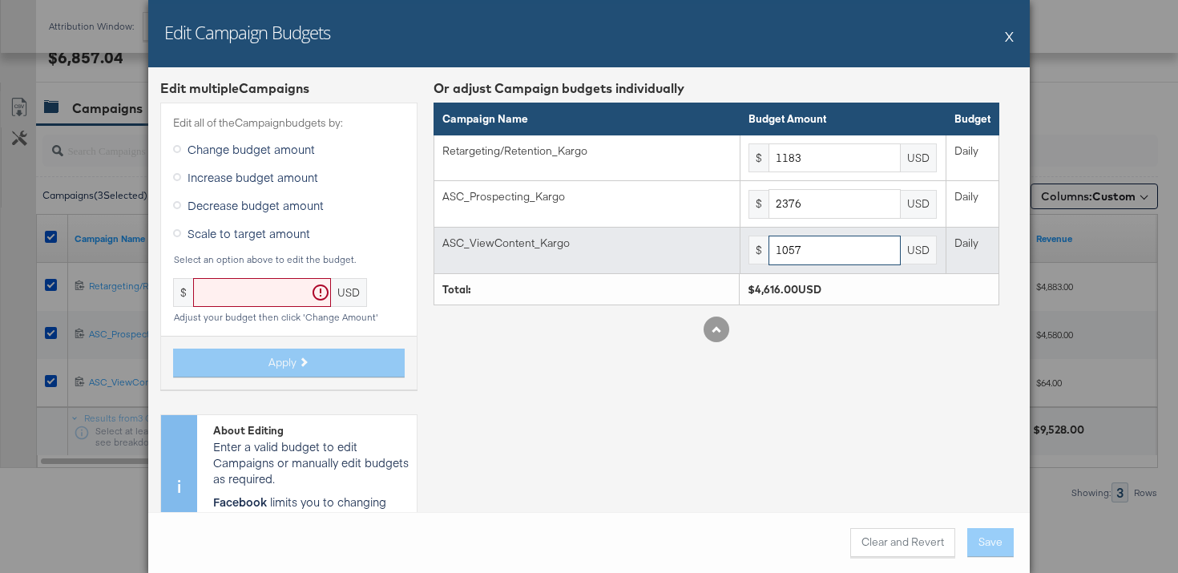
click at [814, 251] on input "1057" at bounding box center [835, 251] width 132 height 30
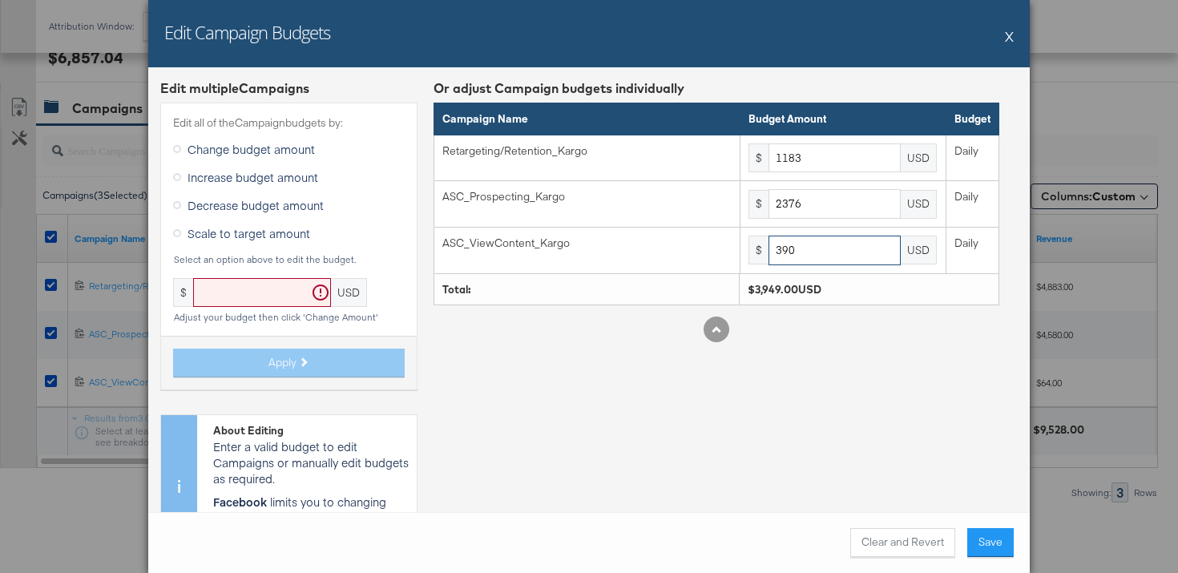
type input "390"
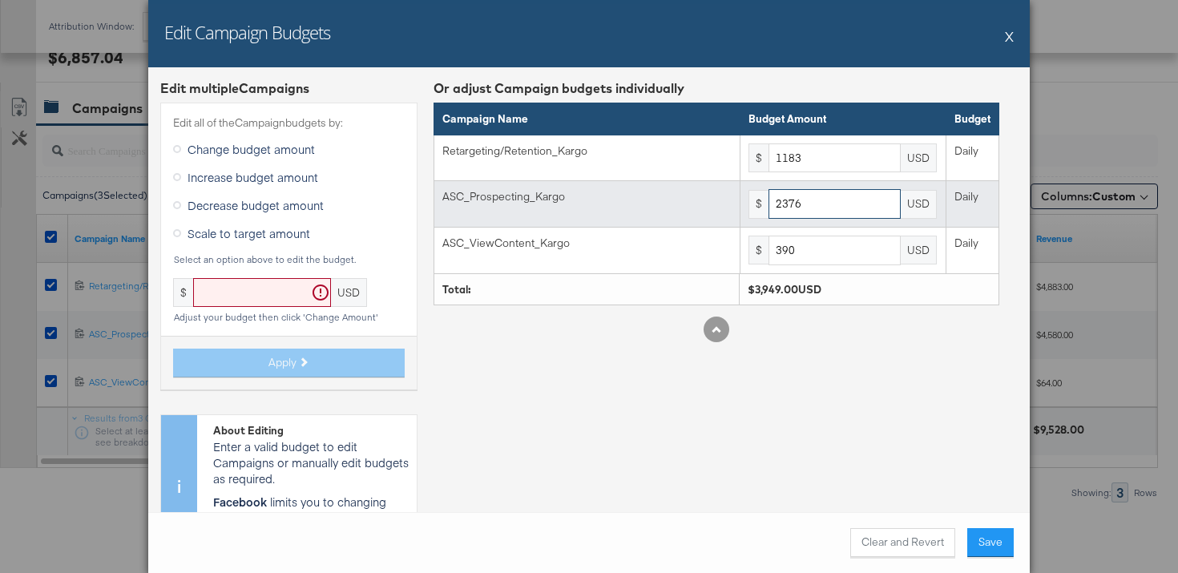
click at [833, 201] on input "2376" at bounding box center [835, 204] width 132 height 30
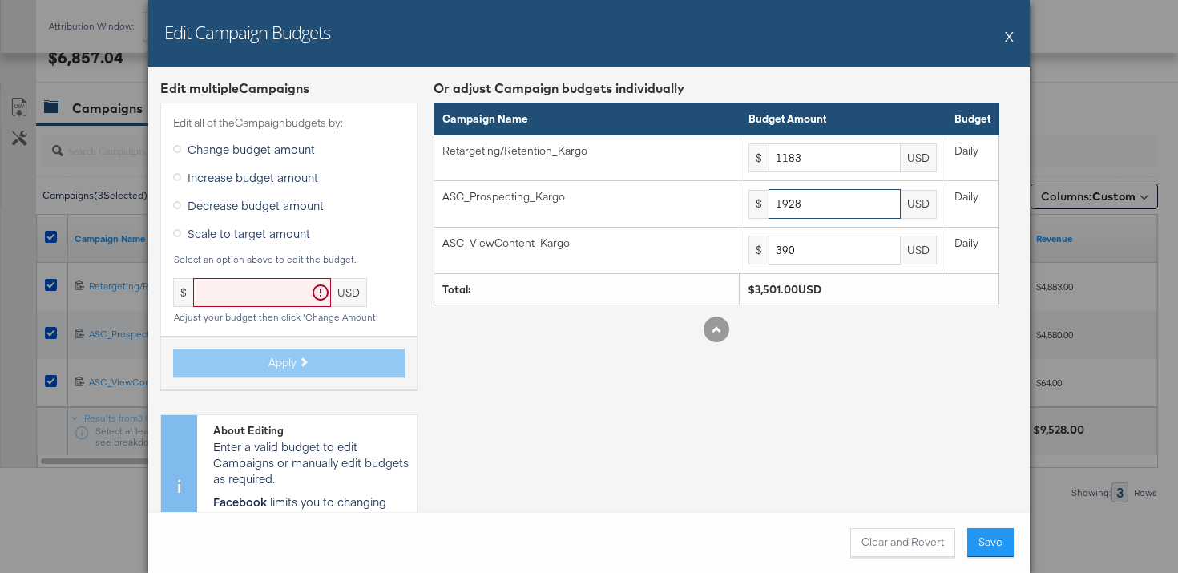
type input "1928"
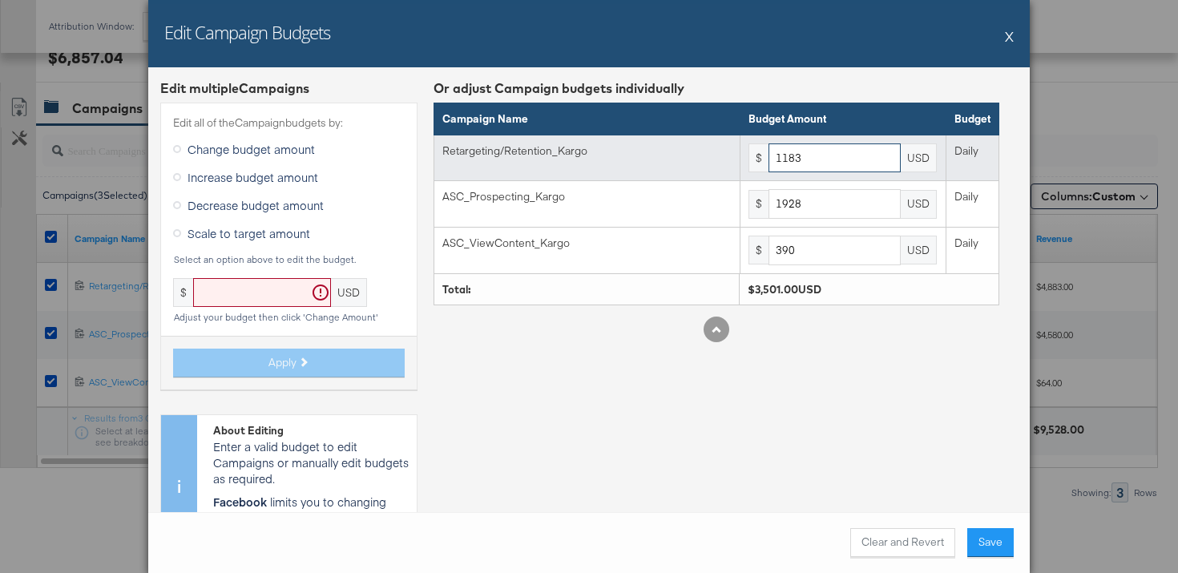
click at [829, 158] on input "1183" at bounding box center [835, 158] width 132 height 30
click at [829, 159] on input "1183" at bounding box center [835, 158] width 132 height 30
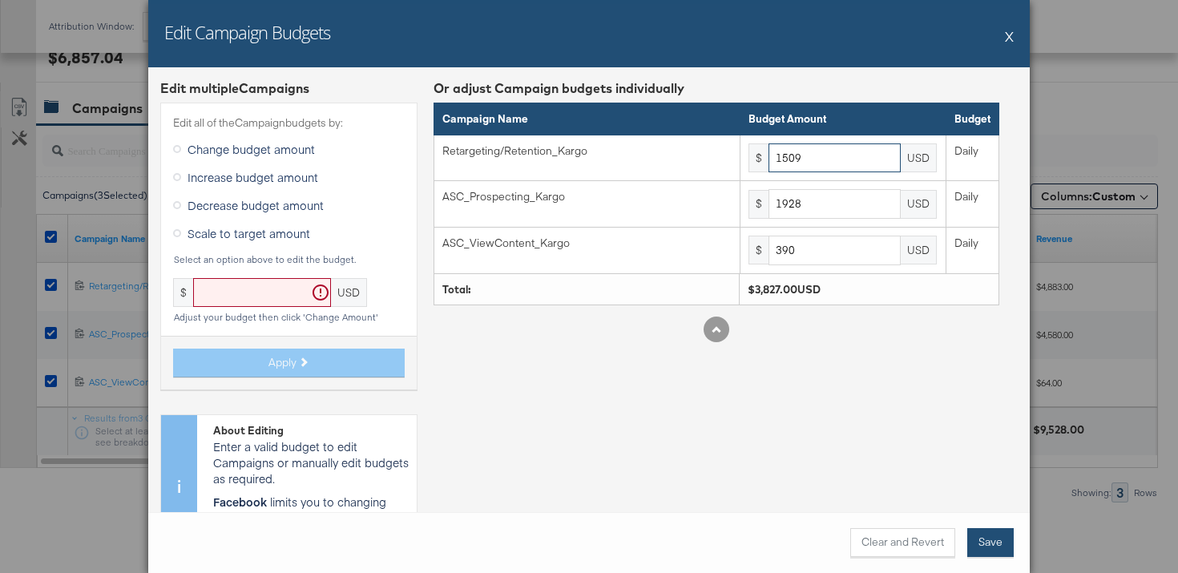
type input "1509"
click at [979, 528] on button "Save" at bounding box center [990, 542] width 46 height 29
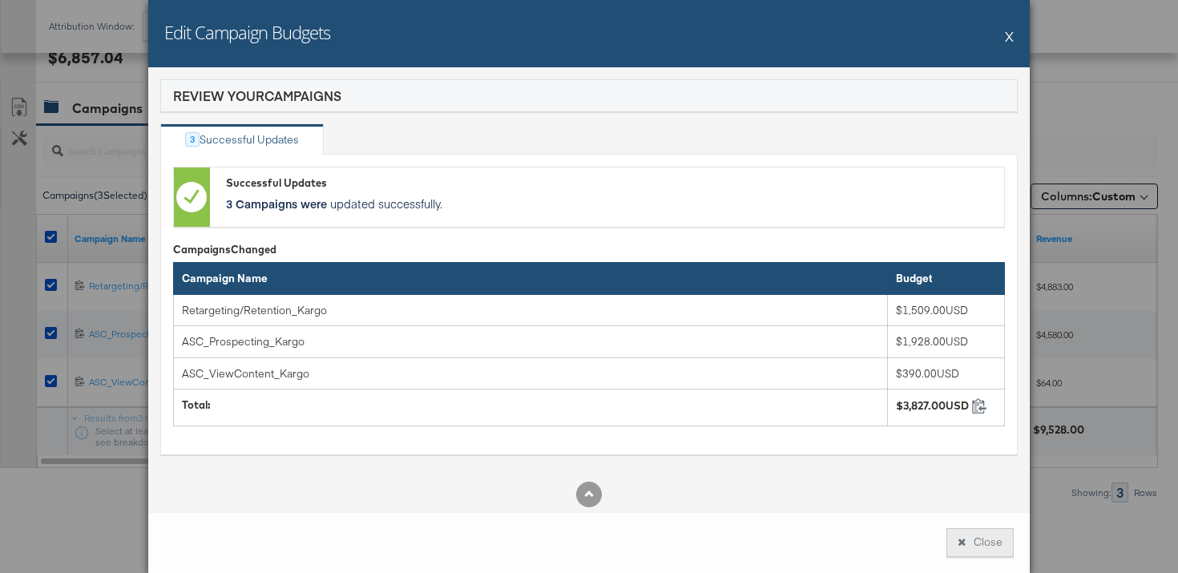
click at [987, 547] on button "Close" at bounding box center [979, 542] width 67 height 29
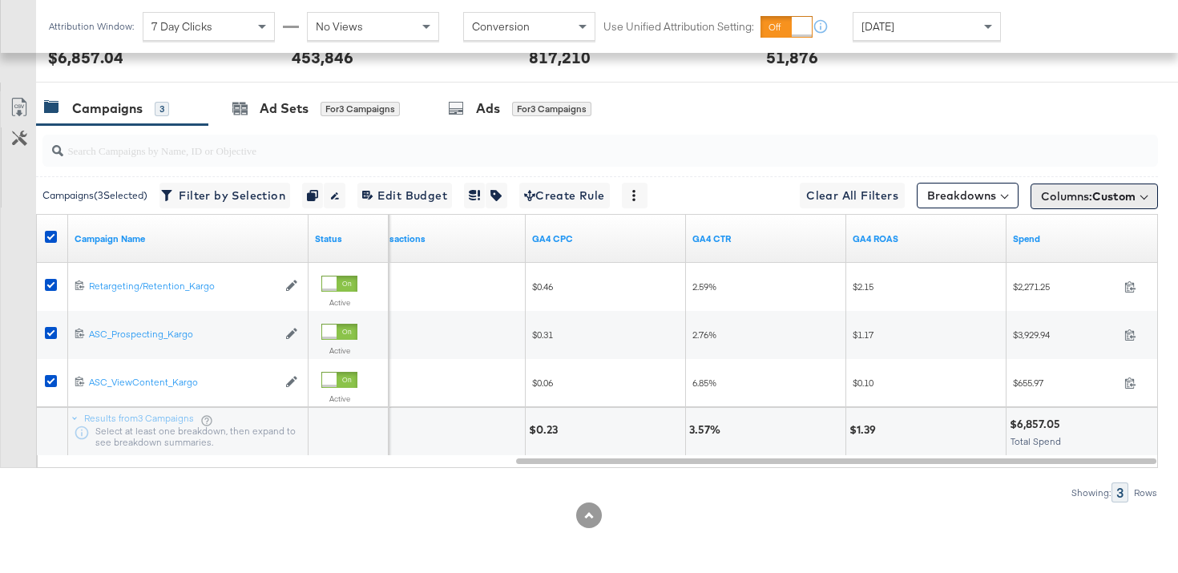
click at [1079, 199] on span "Columns: Custom" at bounding box center [1088, 196] width 95 height 16
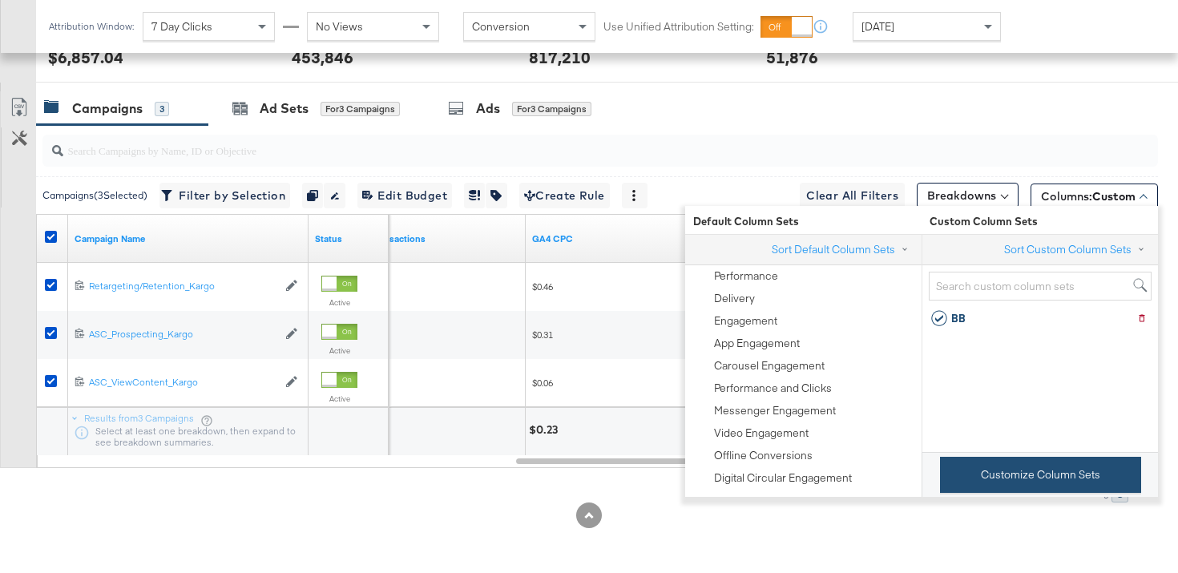
click at [983, 465] on button "Customize Column Sets" at bounding box center [1040, 475] width 201 height 36
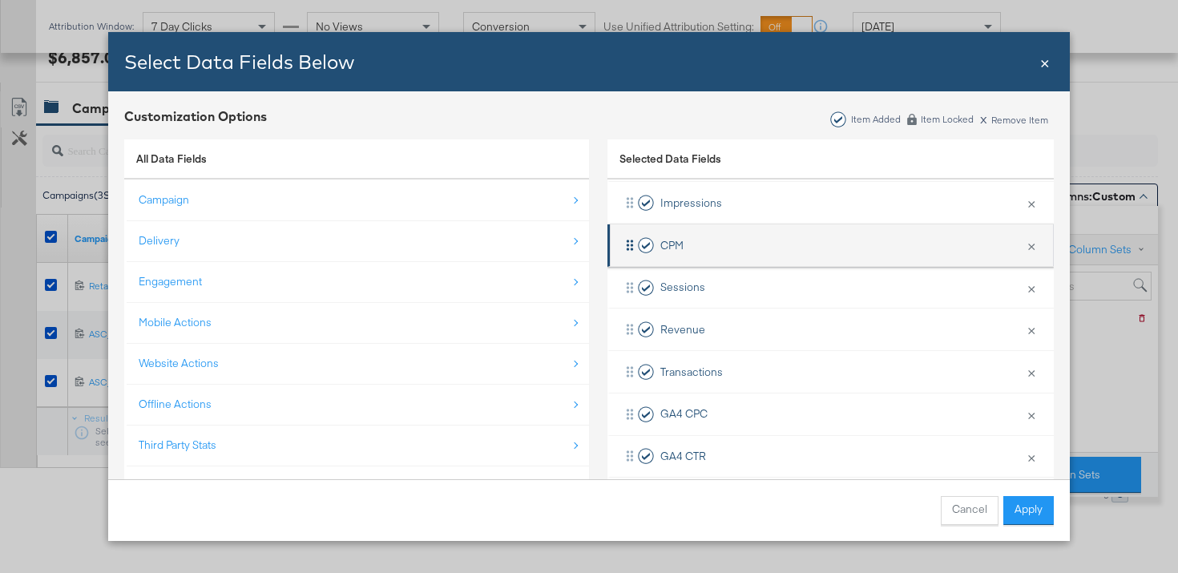
scroll to position [277, 0]
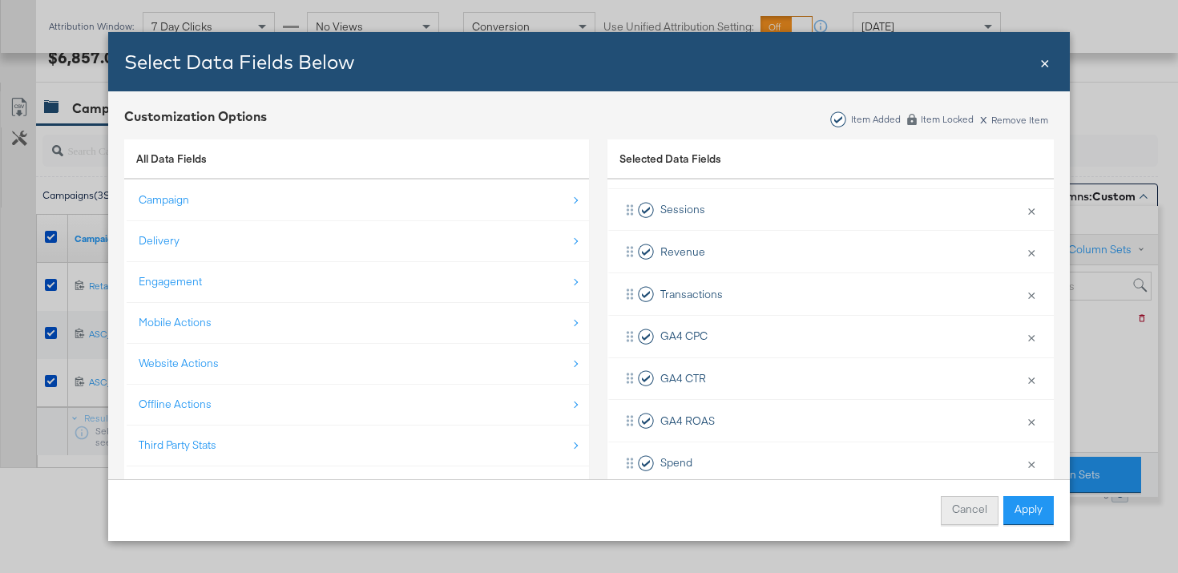
click at [966, 505] on button "Cancel" at bounding box center [970, 510] width 58 height 29
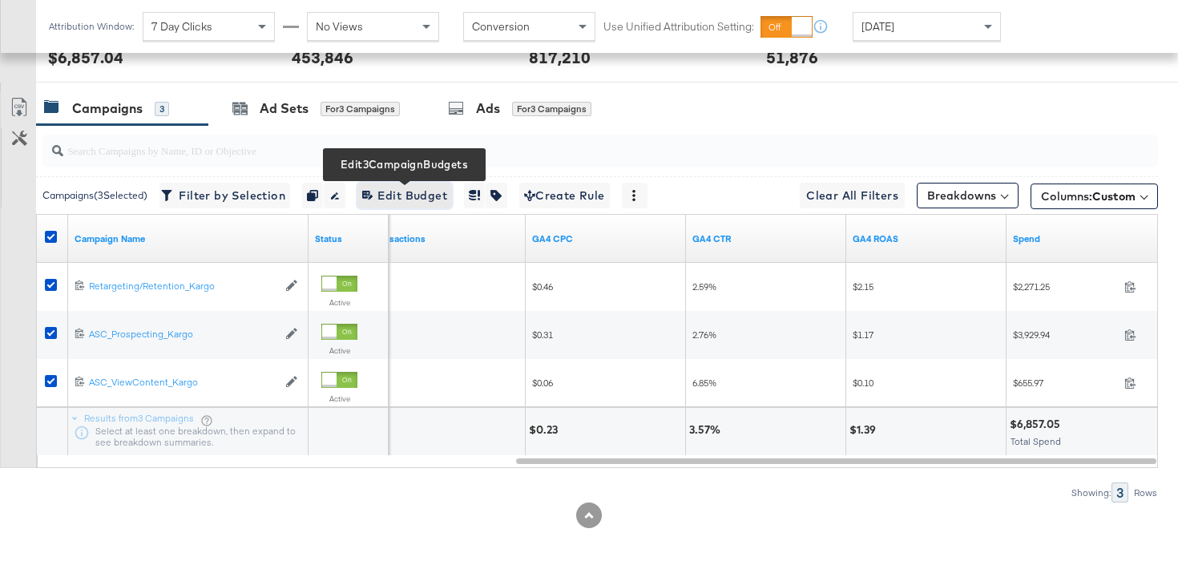
click at [398, 196] on span "Edit 3 Campaign Budgets Edit Budget" at bounding box center [404, 196] width 85 height 20
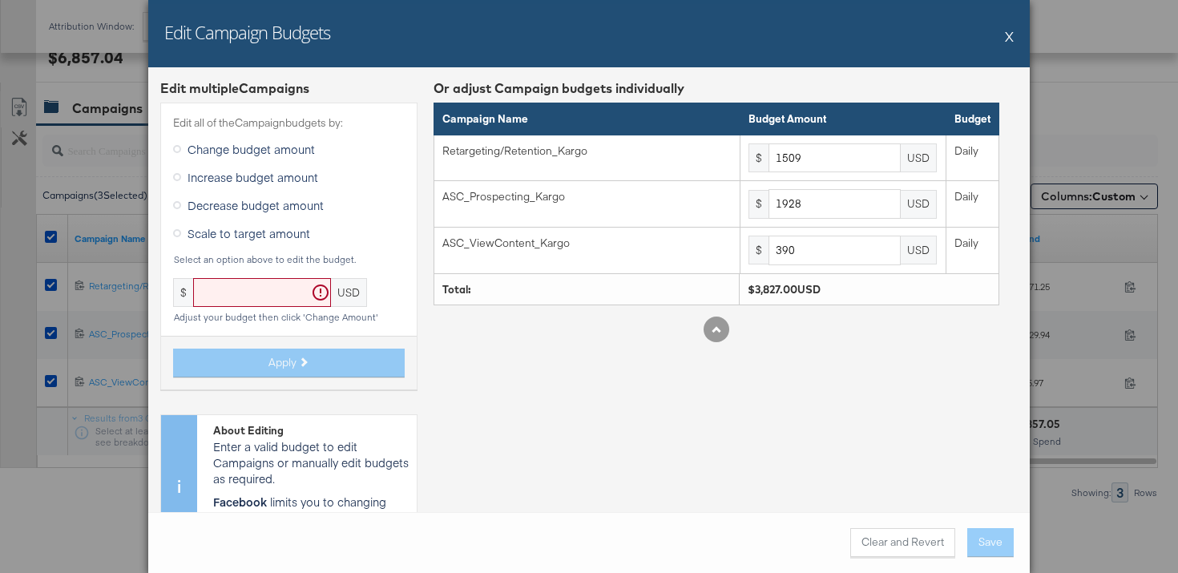
click at [1013, 37] on button "X" at bounding box center [1009, 36] width 9 height 32
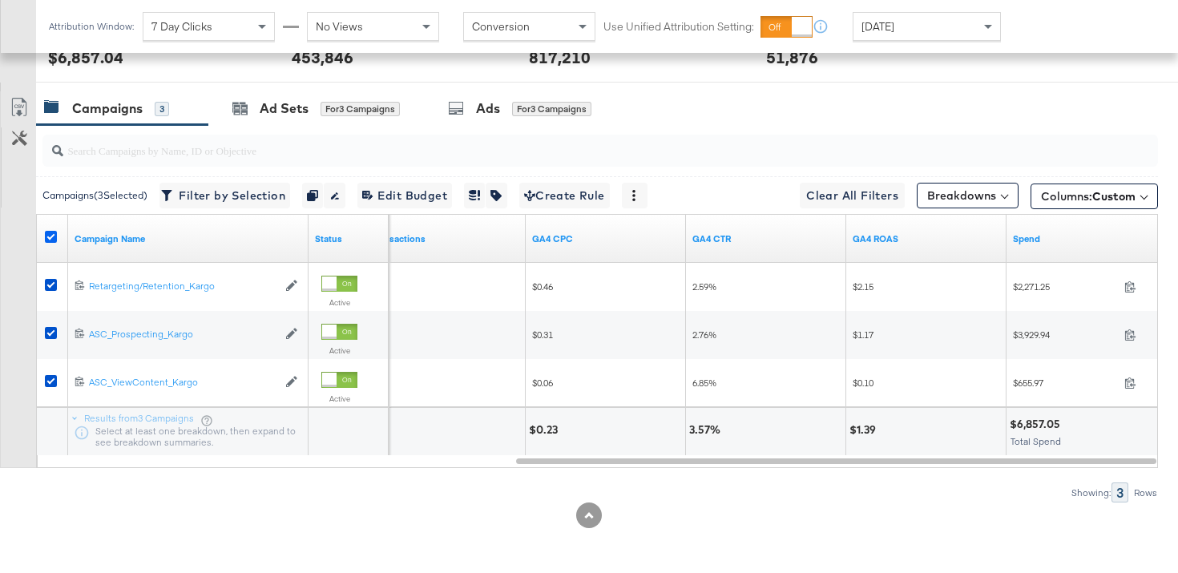
click at [46, 236] on icon at bounding box center [51, 237] width 12 height 12
click at [0, 0] on input "checkbox" at bounding box center [0, 0] width 0 height 0
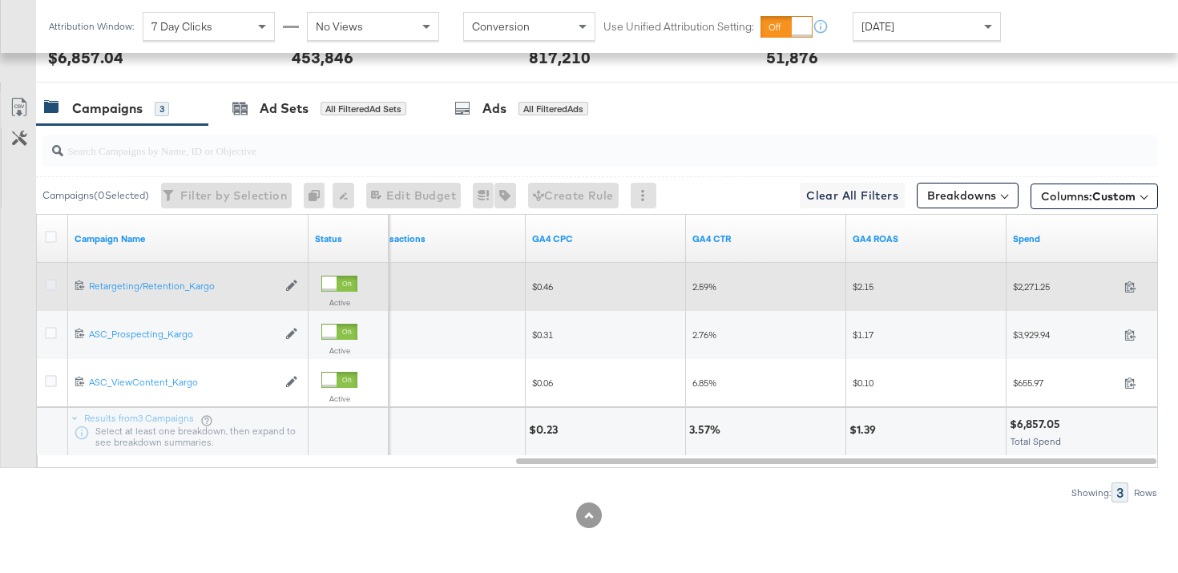
click at [51, 284] on icon at bounding box center [51, 285] width 12 height 12
click at [0, 0] on input "checkbox" at bounding box center [0, 0] width 0 height 0
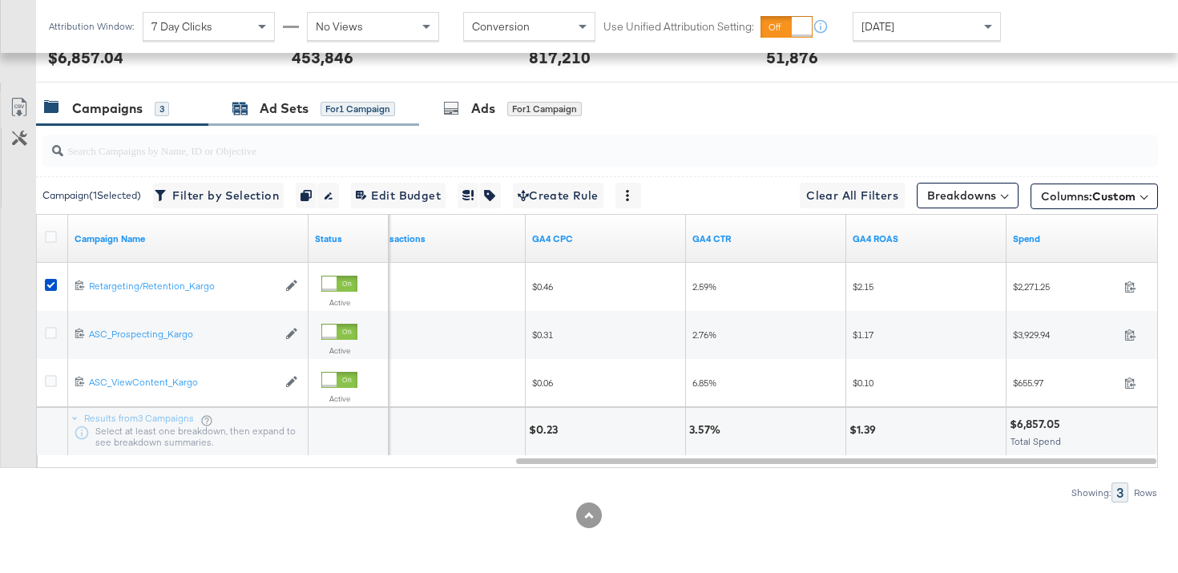
click at [317, 115] on div "Ad Sets for 1 Campaign" at bounding box center [313, 108] width 163 height 18
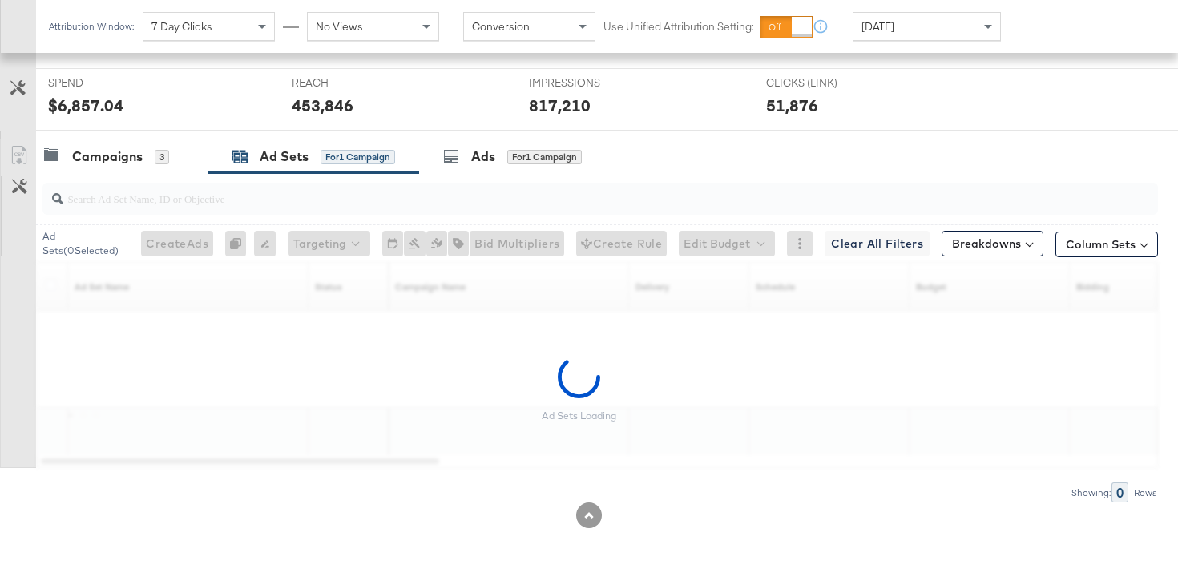
scroll to position [632, 0]
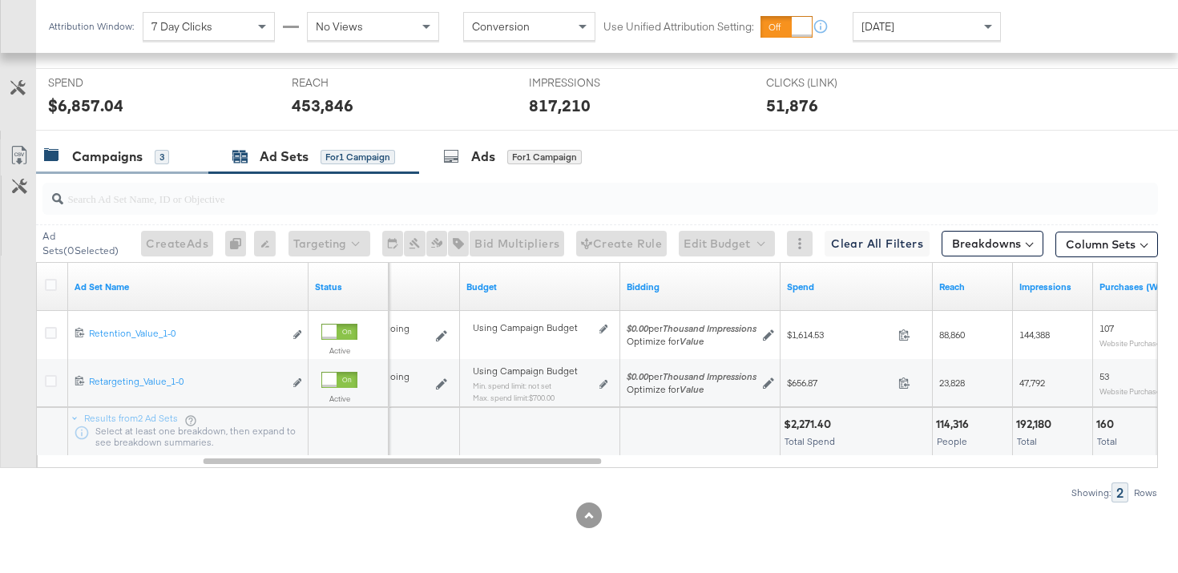
click at [111, 161] on div "Campaigns" at bounding box center [107, 156] width 71 height 18
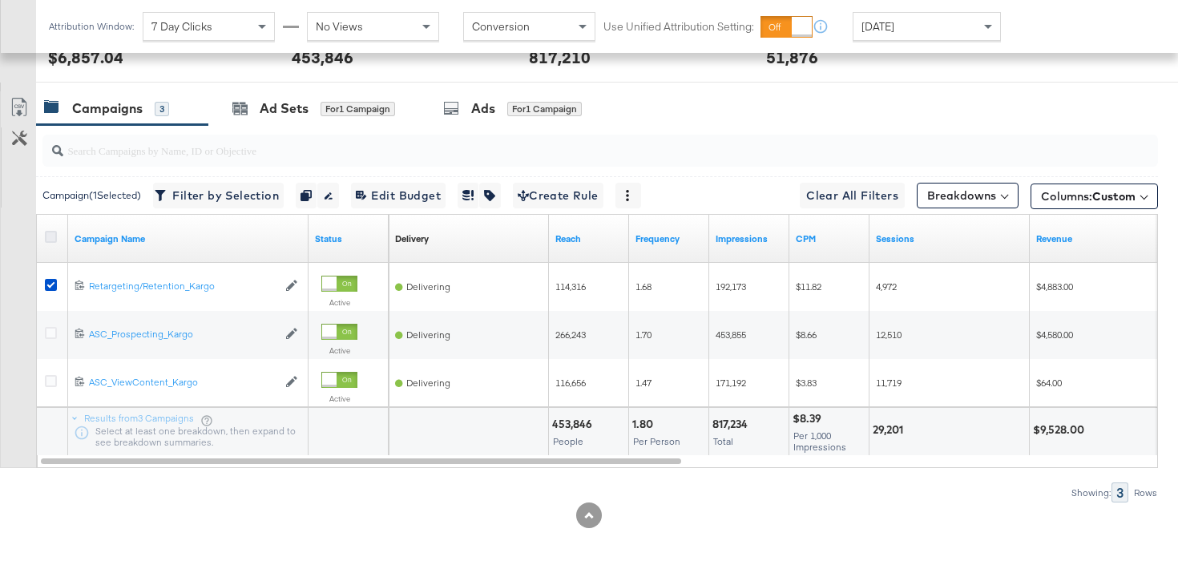
click at [44, 233] on div at bounding box center [53, 238] width 30 height 29
click at [62, 235] on div at bounding box center [53, 238] width 30 height 29
click at [48, 237] on icon at bounding box center [51, 237] width 12 height 12
click at [0, 0] on input "checkbox" at bounding box center [0, 0] width 0 height 0
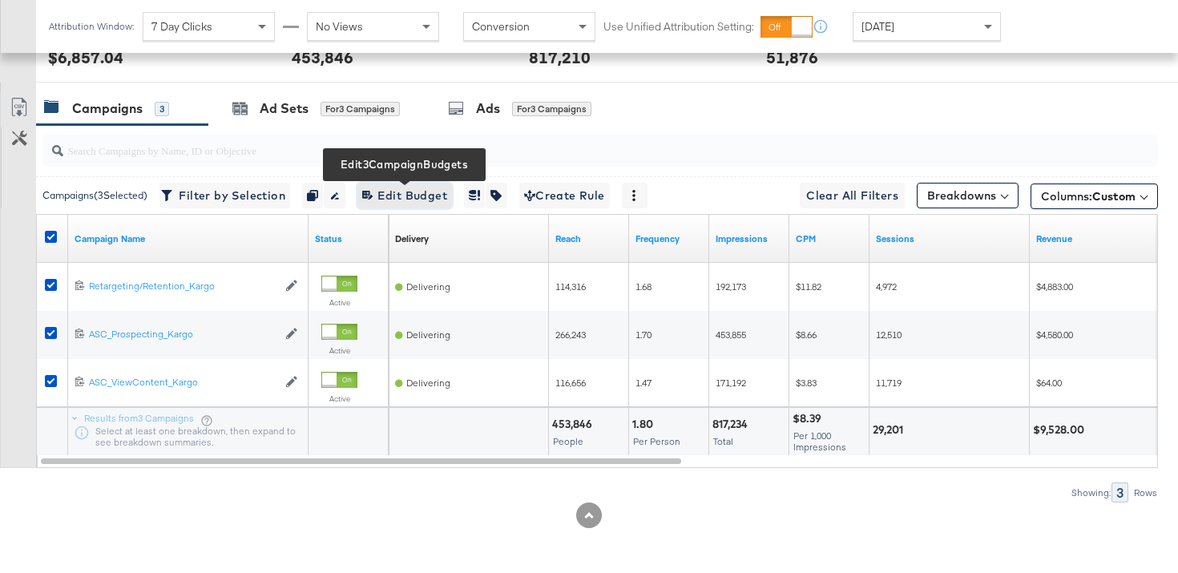
click at [427, 192] on span "Edit 3 Campaign Budgets Edit Budget" at bounding box center [404, 196] width 85 height 20
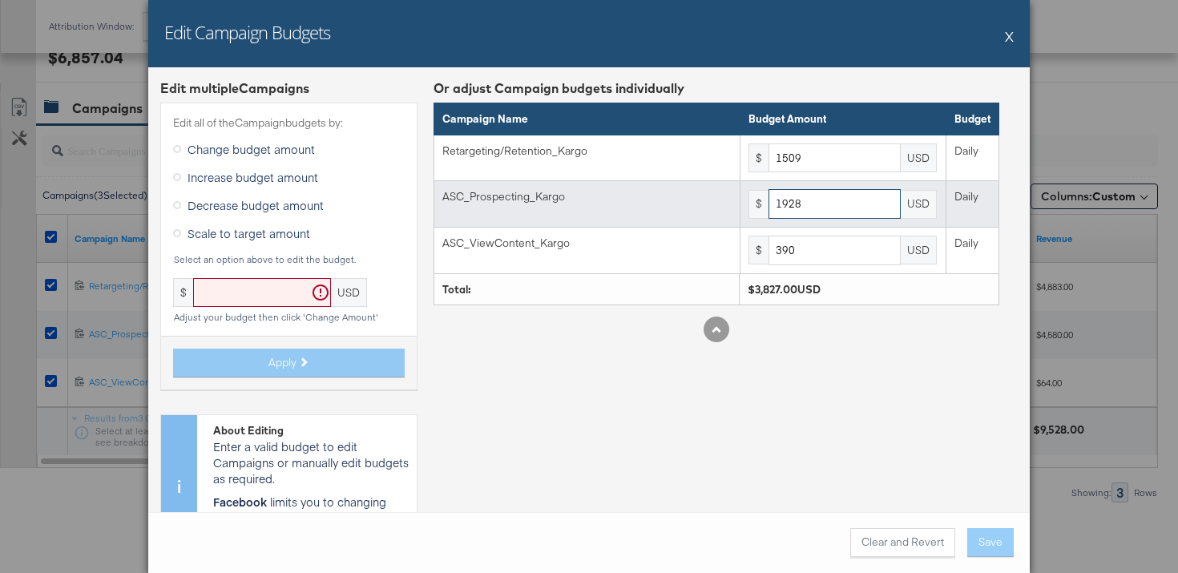
click at [832, 196] on input "1928" at bounding box center [835, 204] width 132 height 30
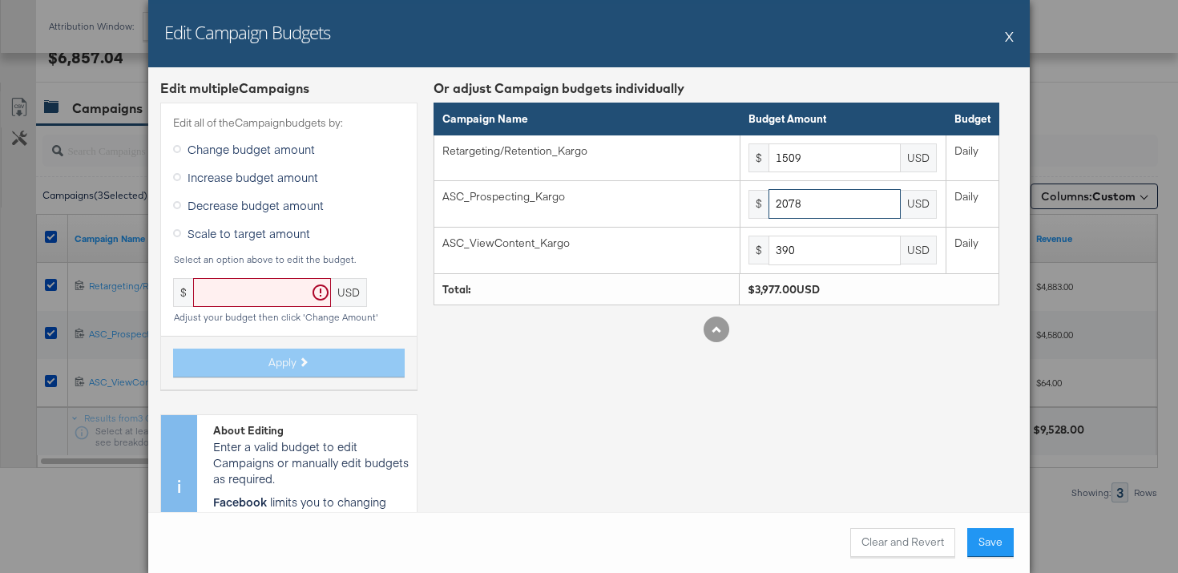
type input "2078"
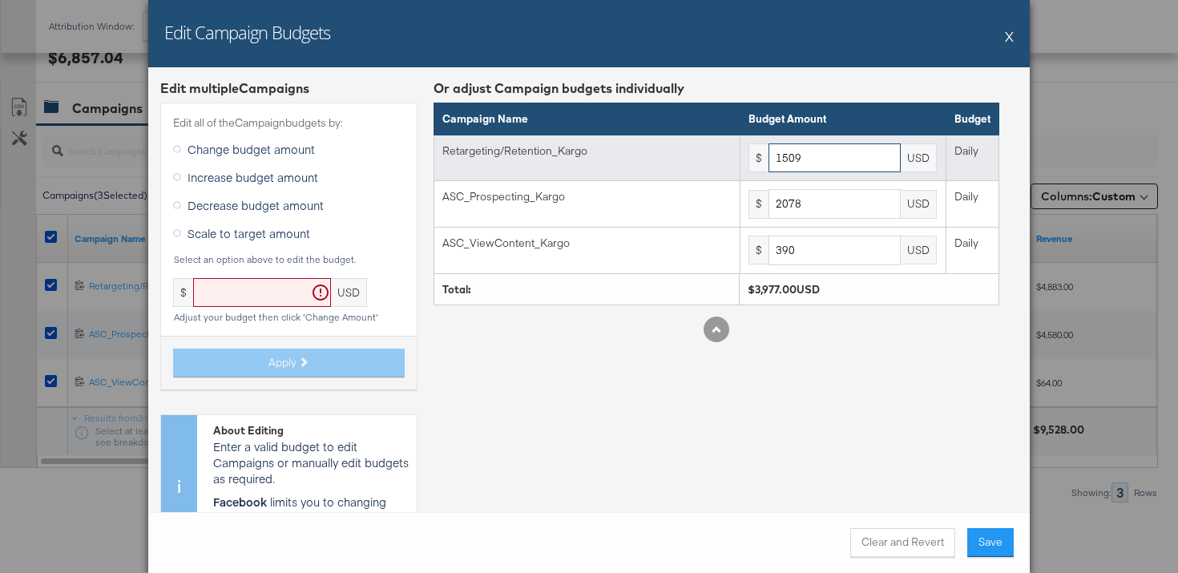
click at [850, 164] on input "1509" at bounding box center [835, 158] width 132 height 30
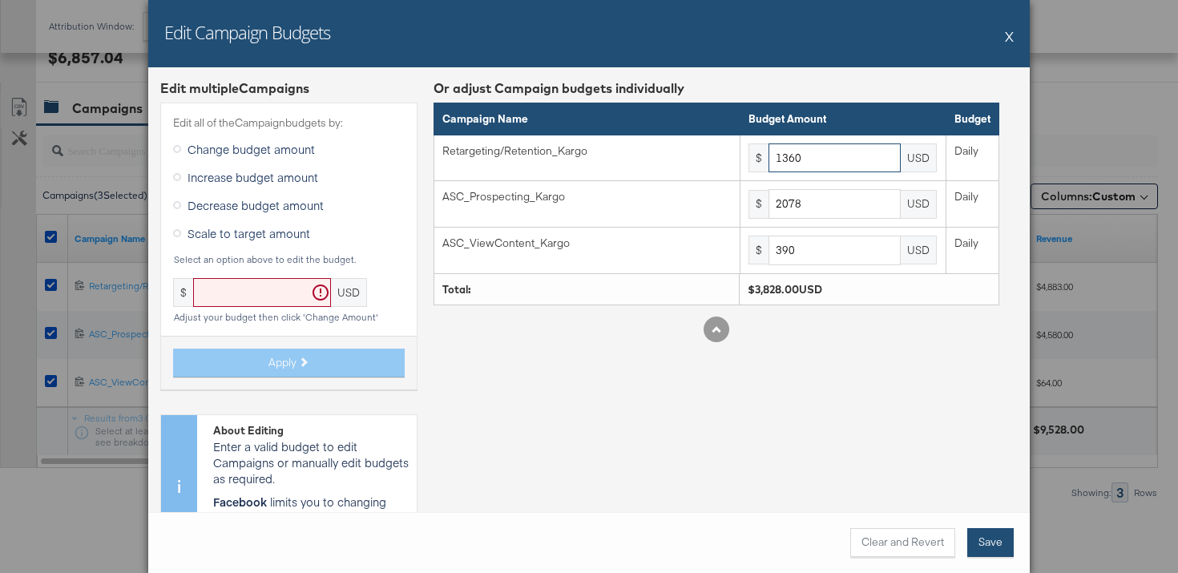
type input "1360"
click at [997, 540] on button "Save" at bounding box center [990, 542] width 46 height 29
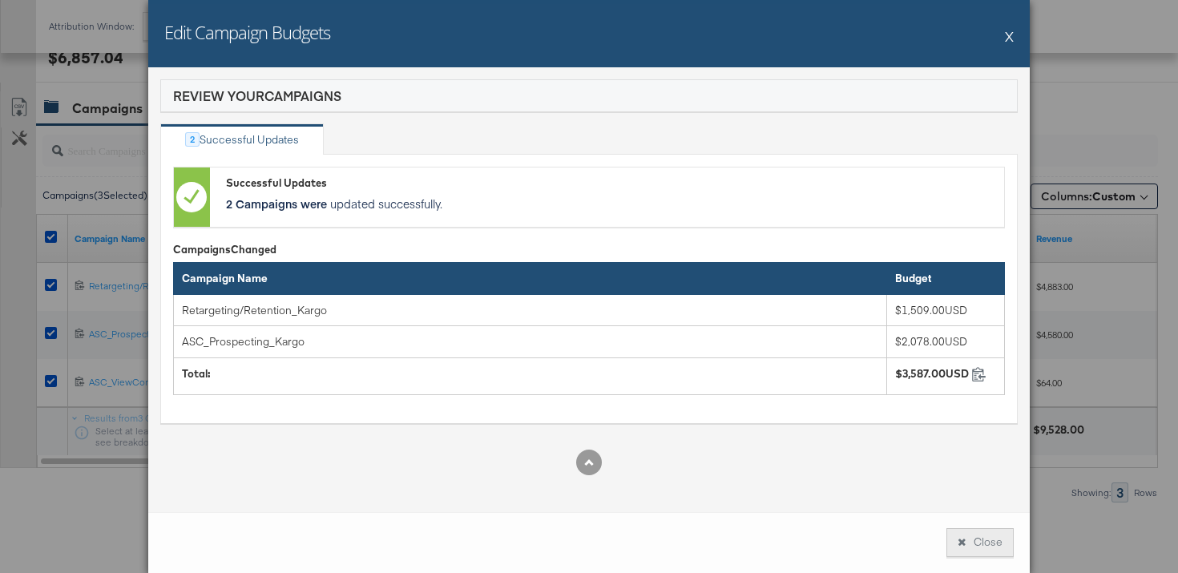
click at [968, 540] on button "Close" at bounding box center [979, 542] width 67 height 29
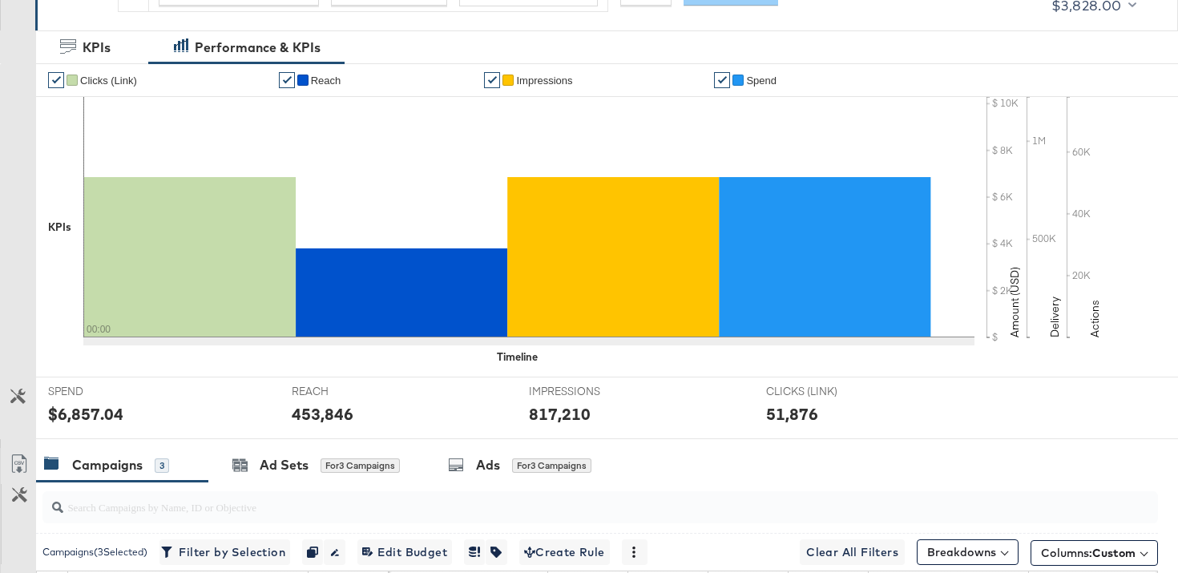
scroll to position [0, 0]
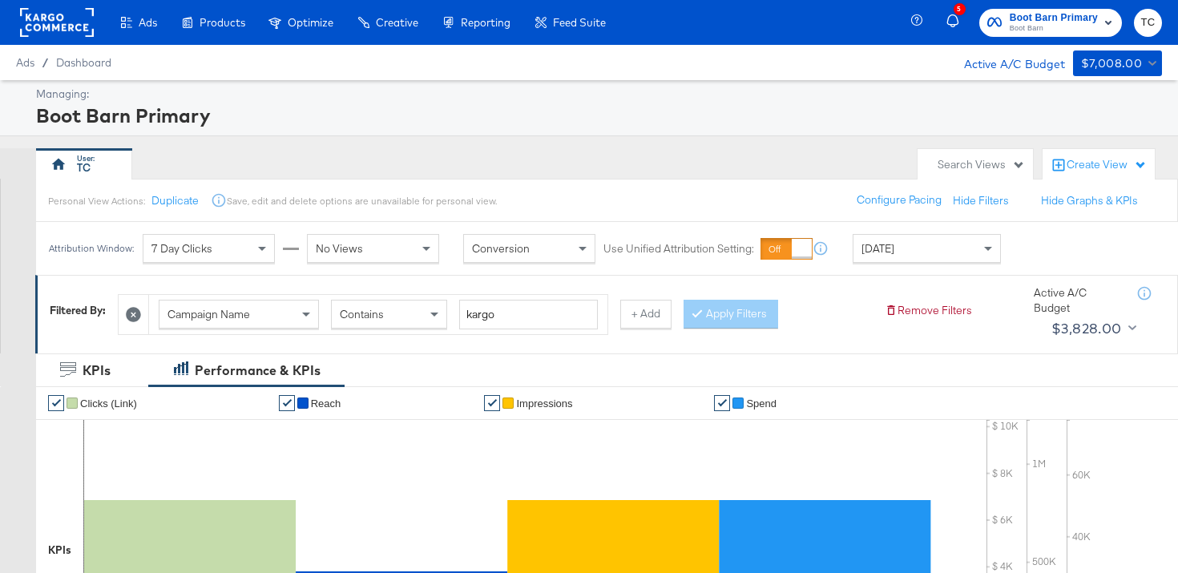
click at [1036, 14] on span "Boot Barn Primary" at bounding box center [1054, 18] width 88 height 17
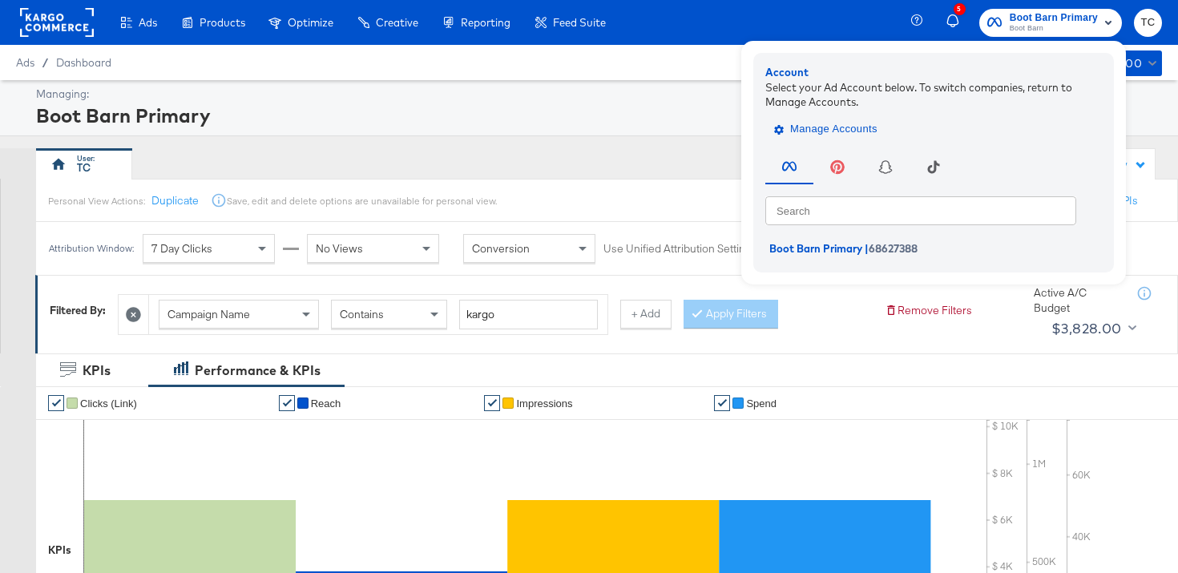
click at [859, 123] on span "Manage Accounts" at bounding box center [827, 129] width 100 height 18
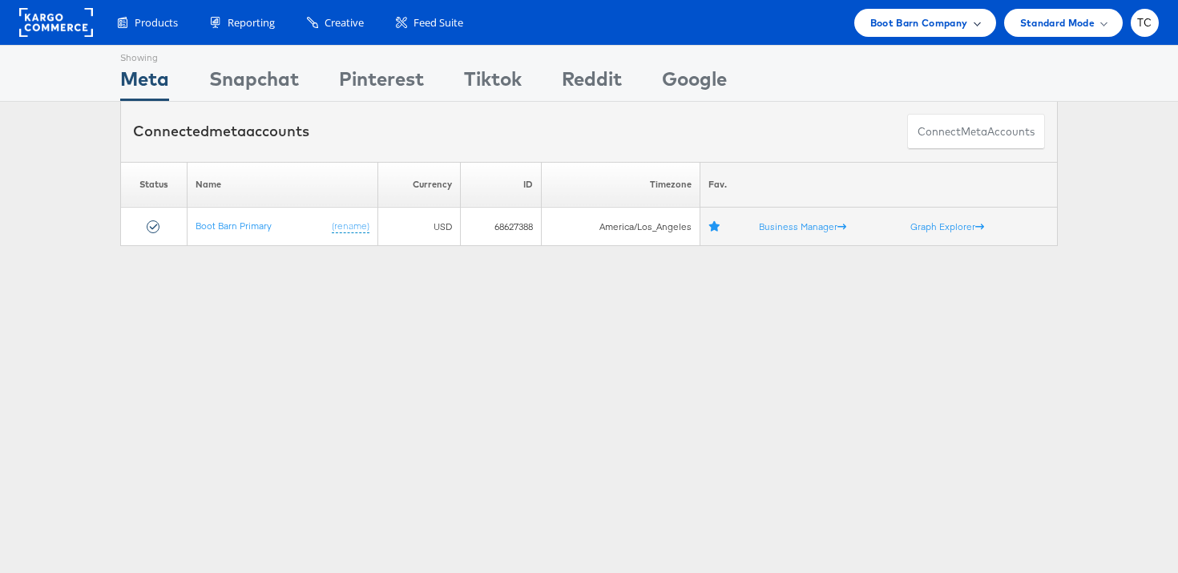
click at [928, 29] on span "Boot Barn Company" at bounding box center [919, 22] width 98 height 17
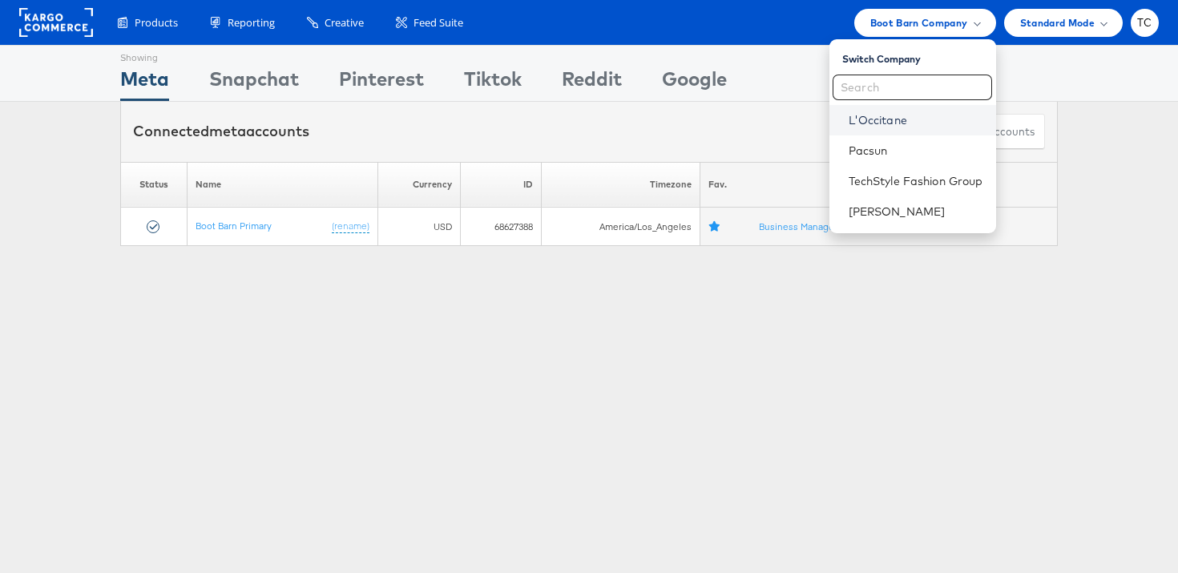
click at [883, 125] on link "L'Occitane" at bounding box center [916, 120] width 135 height 16
